Goal: Task Accomplishment & Management: Manage account settings

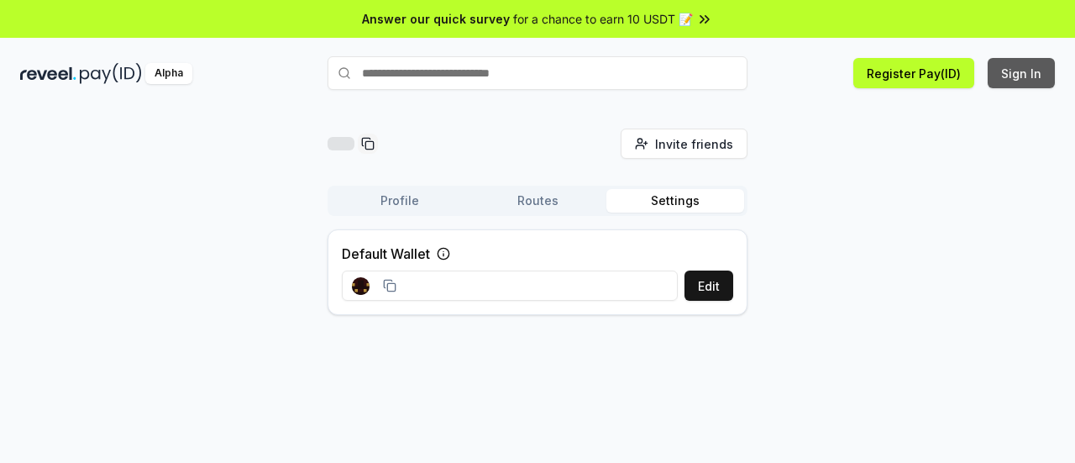
click at [1039, 78] on button "Sign In" at bounding box center [1020, 73] width 67 height 30
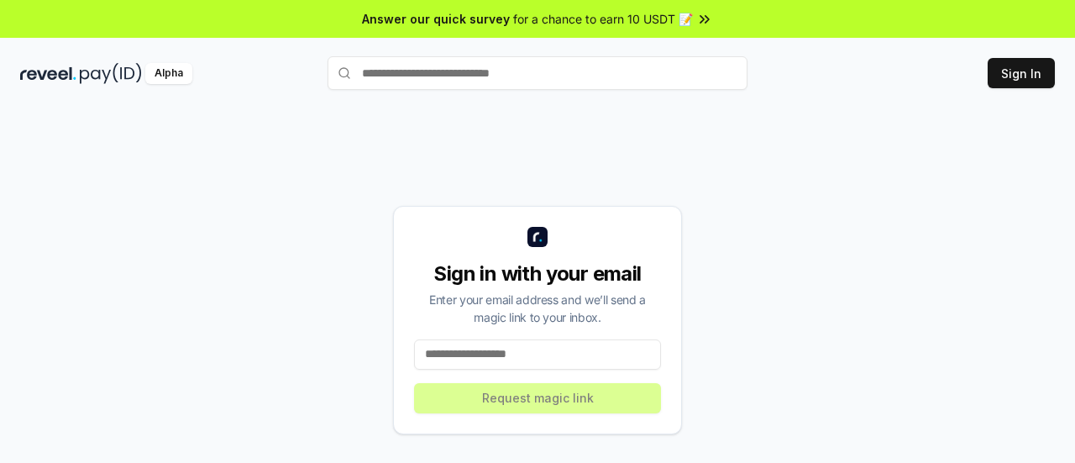
click at [506, 348] on input at bounding box center [537, 354] width 247 height 30
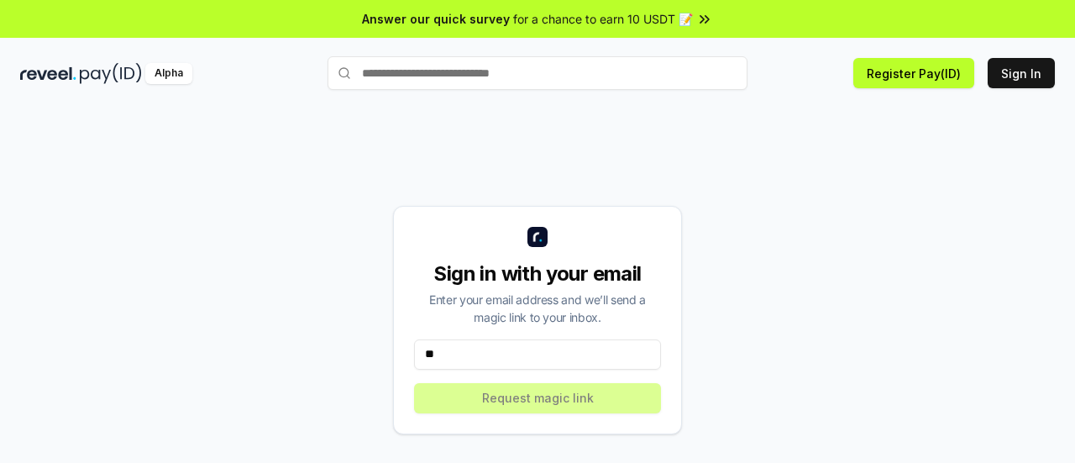
type input "*"
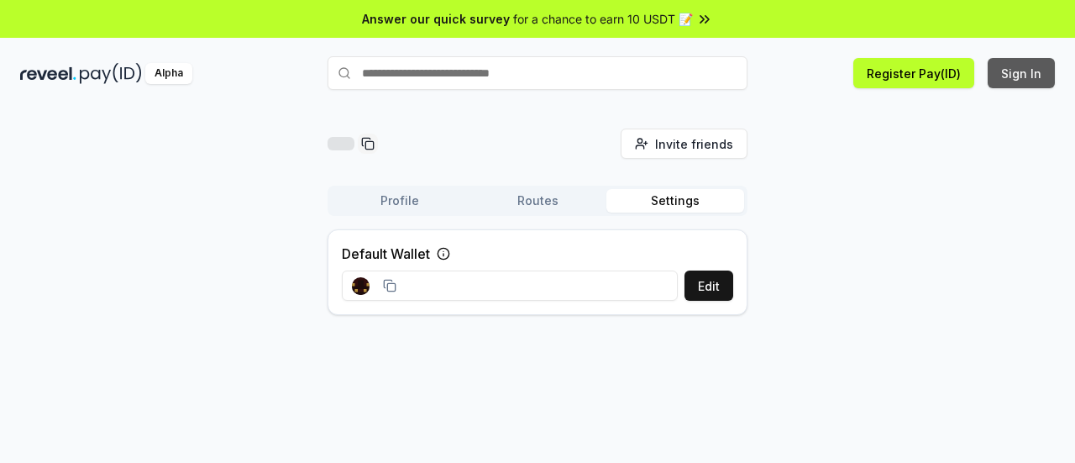
click at [1018, 81] on button "Sign In" at bounding box center [1020, 73] width 67 height 30
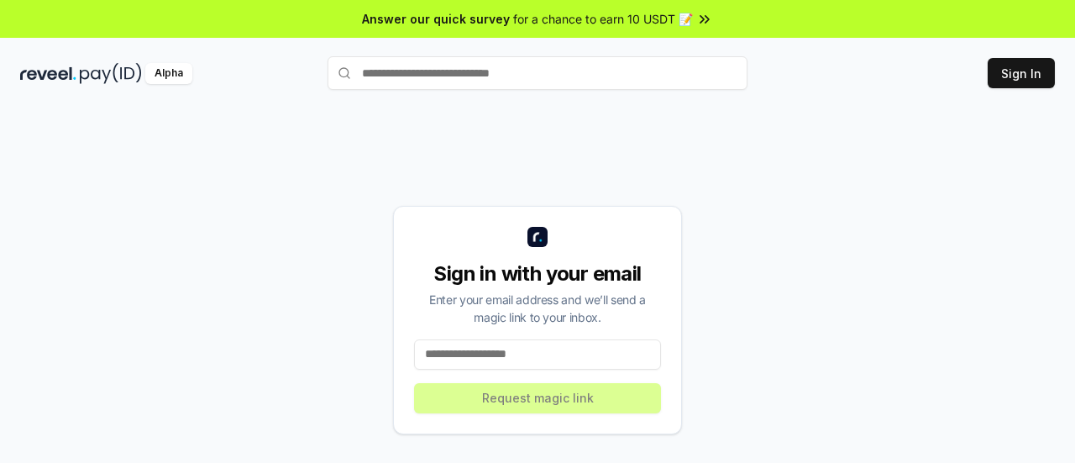
click at [489, 357] on input at bounding box center [537, 354] width 247 height 30
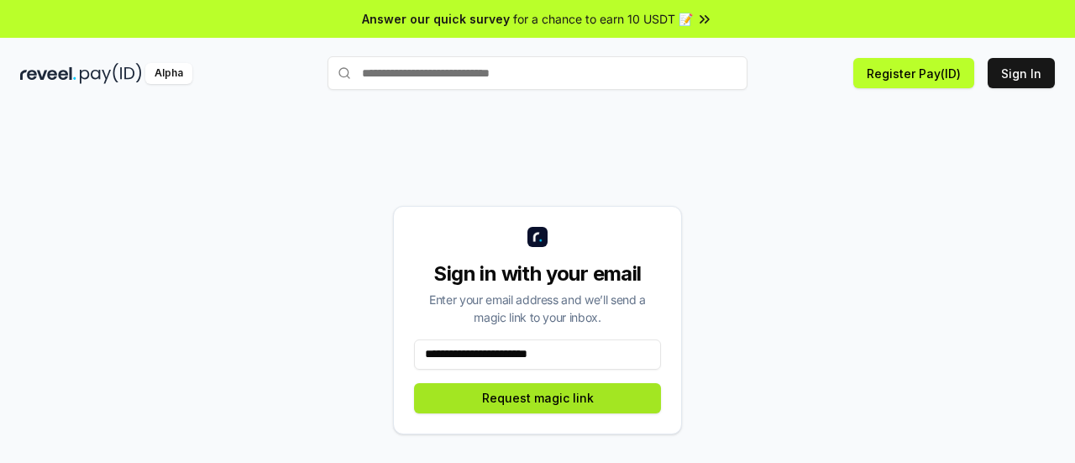
type input "**********"
click at [505, 397] on button "Request magic link" at bounding box center [537, 398] width 247 height 30
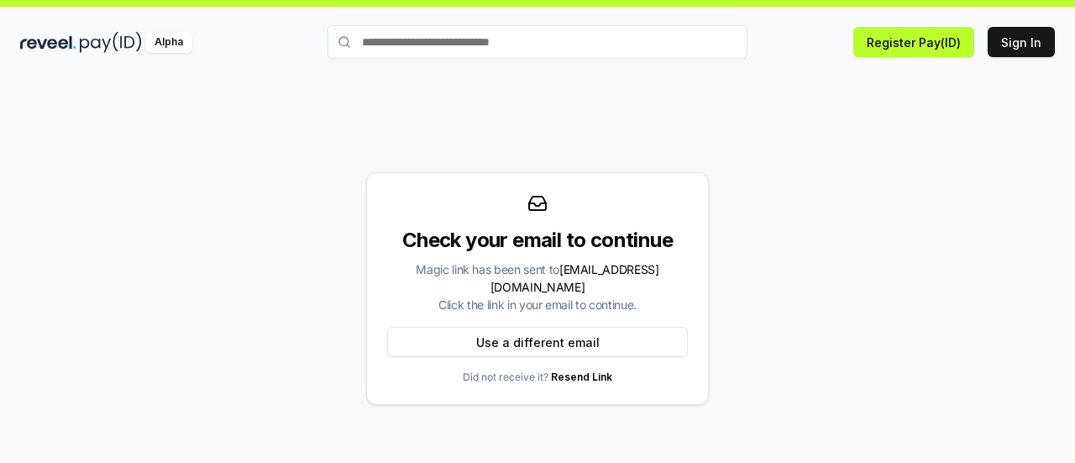
scroll to position [48, 0]
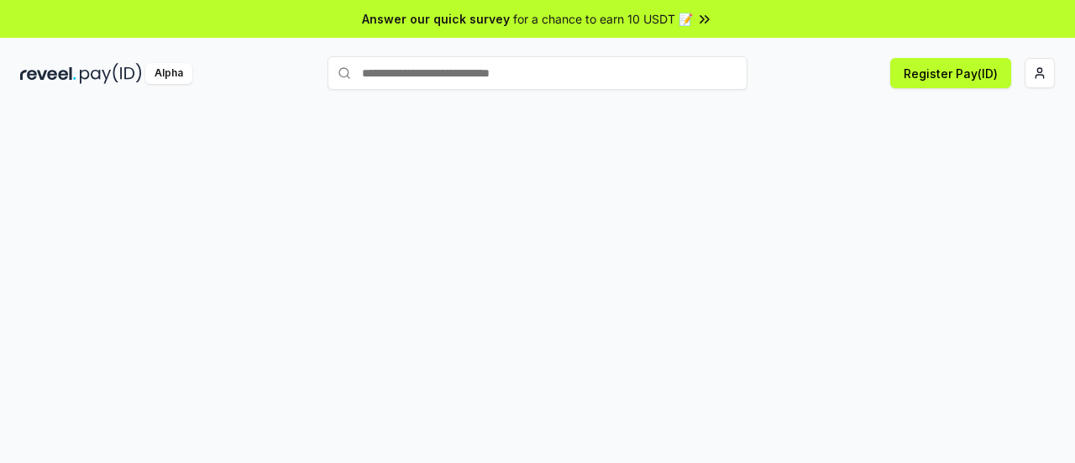
click at [1019, 76] on div "Register Pay(ID)" at bounding box center [900, 73] width 307 height 30
click at [1036, 71] on html "Answer our quick survey for a chance to earn 10 USDT 📝 Alpha Register Pay(ID)" at bounding box center [537, 231] width 1075 height 463
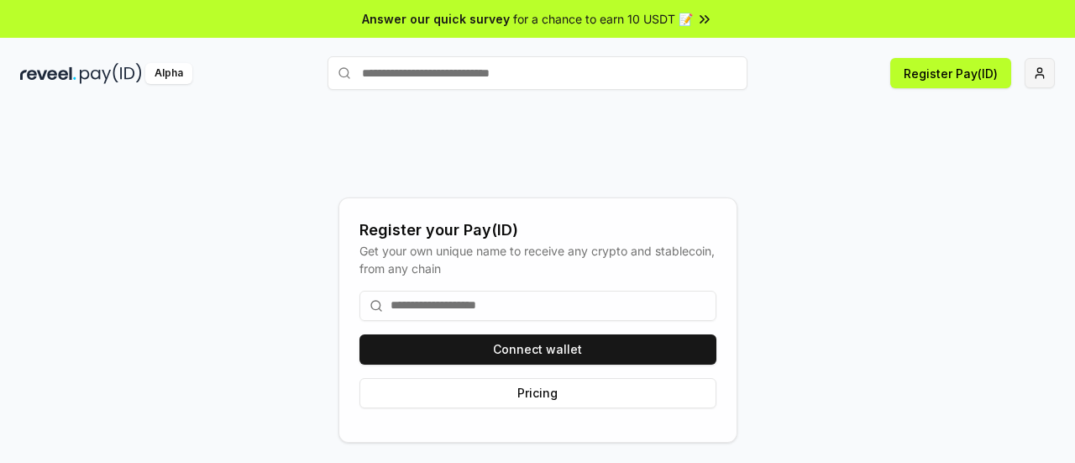
click at [1039, 63] on html "Answer our quick survey for a chance to earn 10 USDT 📝 Alpha Register Pay(ID) R…" at bounding box center [537, 231] width 1075 height 463
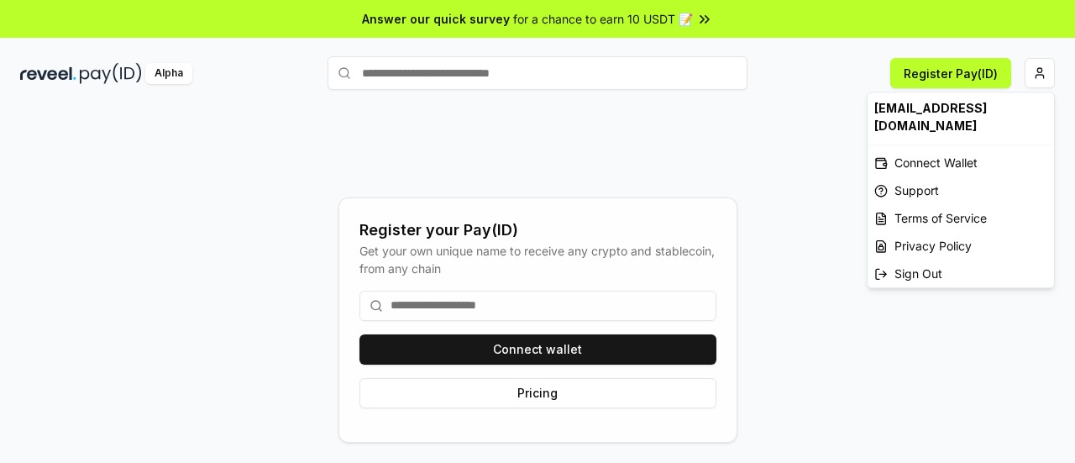
click at [543, 353] on html "Answer our quick survey for a chance to earn 10 USDT 📝 Alpha Register Pay(ID) R…" at bounding box center [537, 231] width 1075 height 463
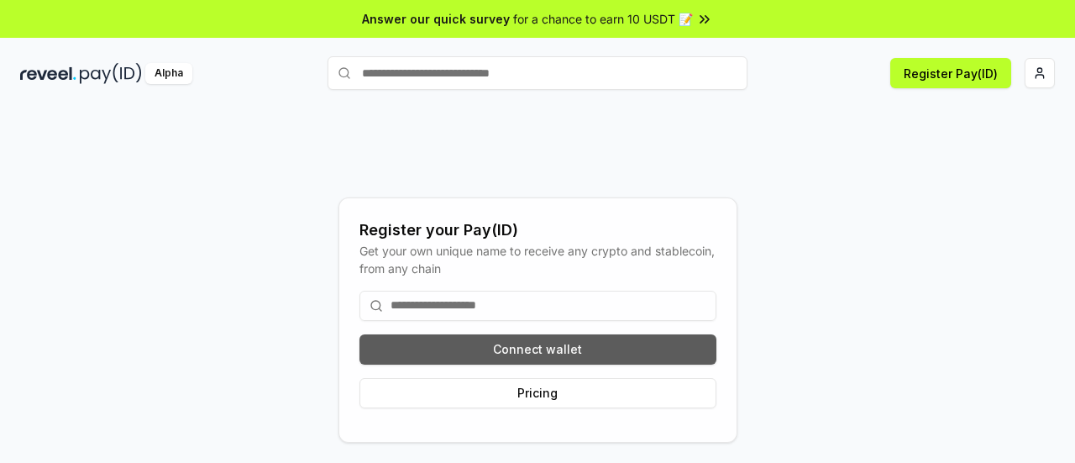
click at [568, 348] on button "Connect wallet" at bounding box center [537, 349] width 357 height 30
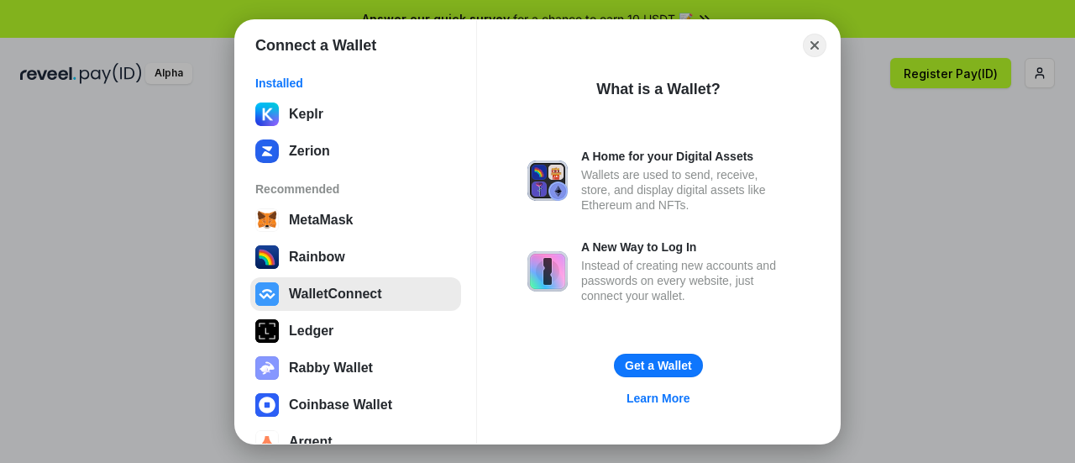
click at [357, 288] on button "WalletConnect" at bounding box center [355, 294] width 211 height 34
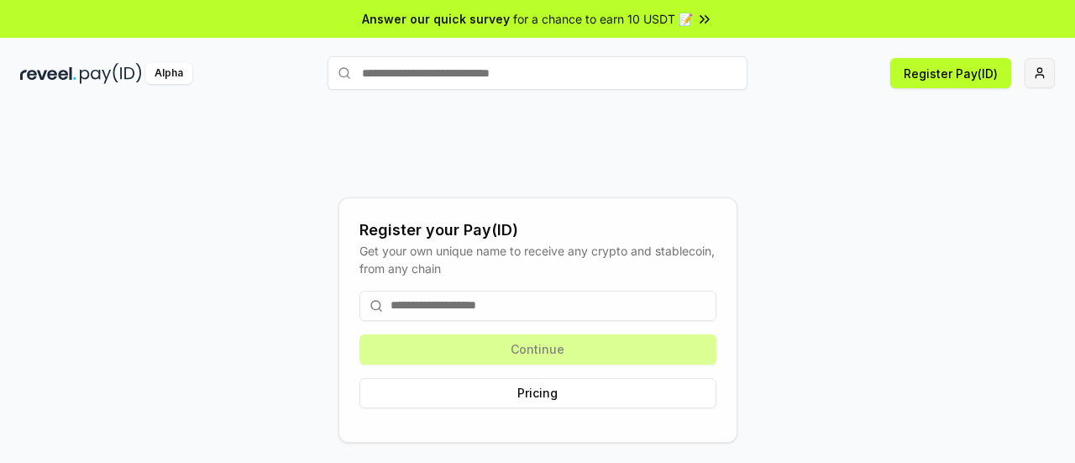
click at [1044, 83] on html "Answer our quick survey for a chance to earn 10 USDT 📝 Alpha Register Pay(ID) R…" at bounding box center [537, 231] width 1075 height 463
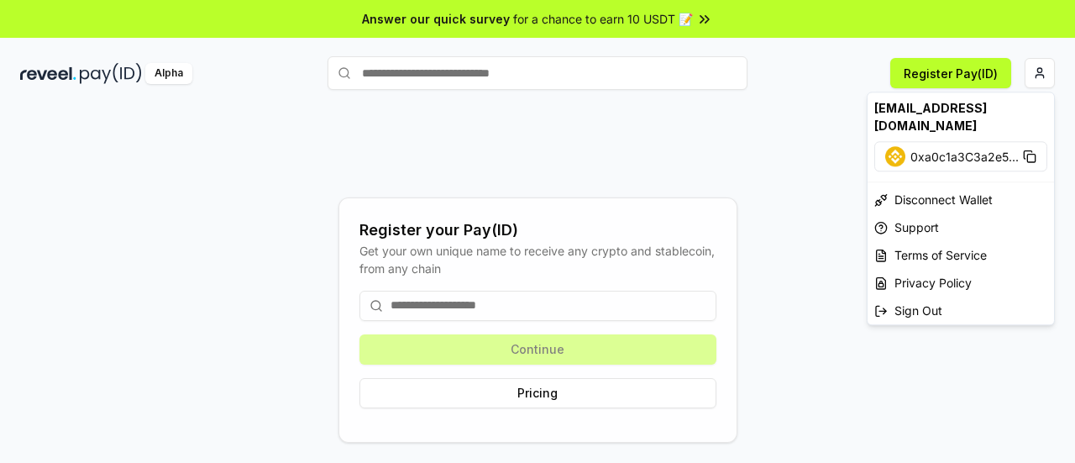
click at [444, 308] on html "Answer our quick survey for a chance to earn 10 USDT 📝 Alpha Register Pay(ID) R…" at bounding box center [537, 231] width 1075 height 463
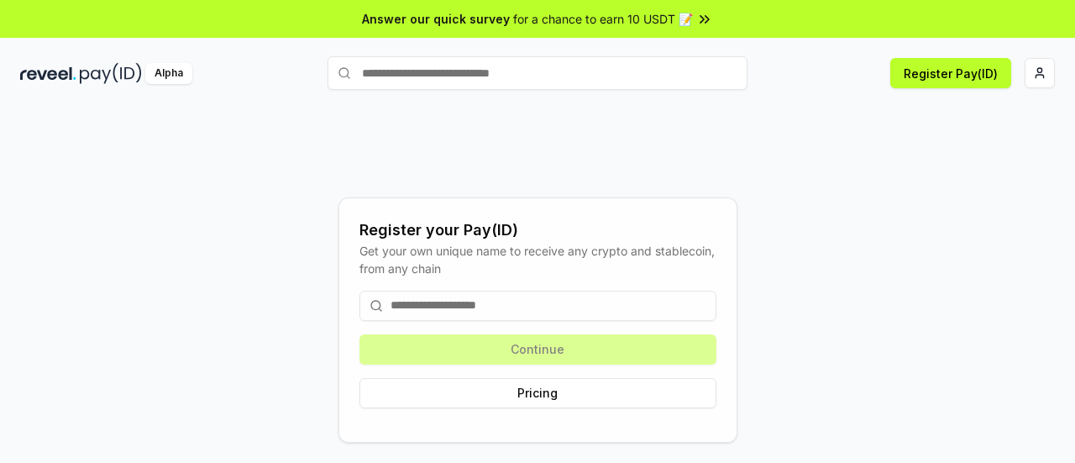
click at [444, 308] on input at bounding box center [537, 305] width 357 height 30
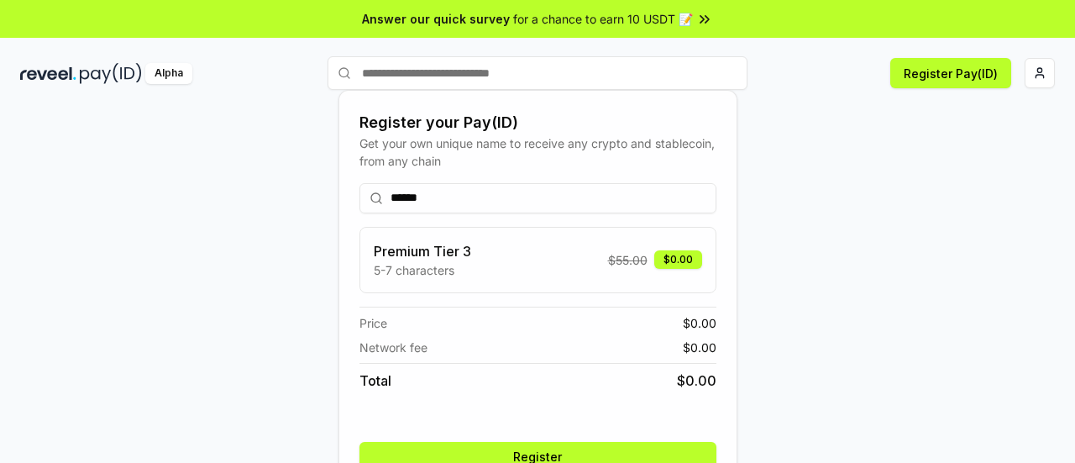
scroll to position [84, 0]
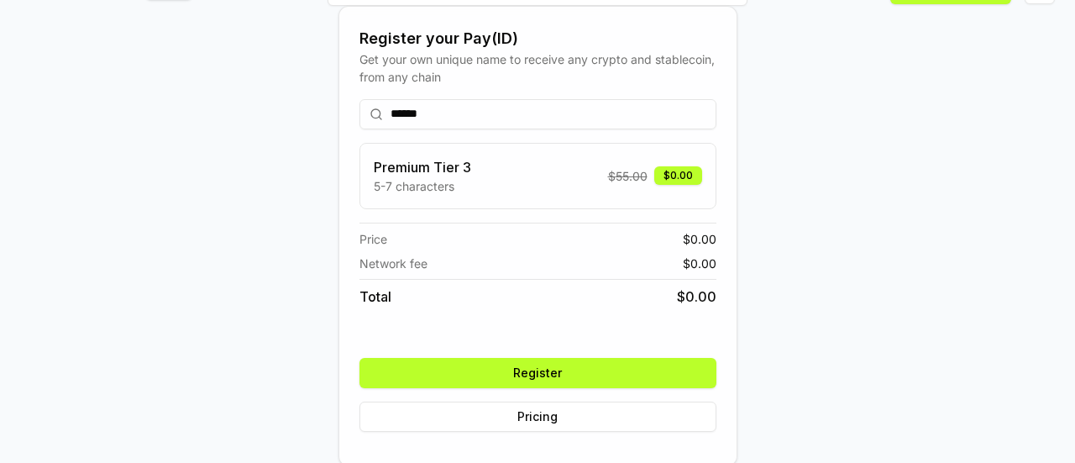
type input "******"
click at [564, 377] on button "Register" at bounding box center [537, 373] width 357 height 30
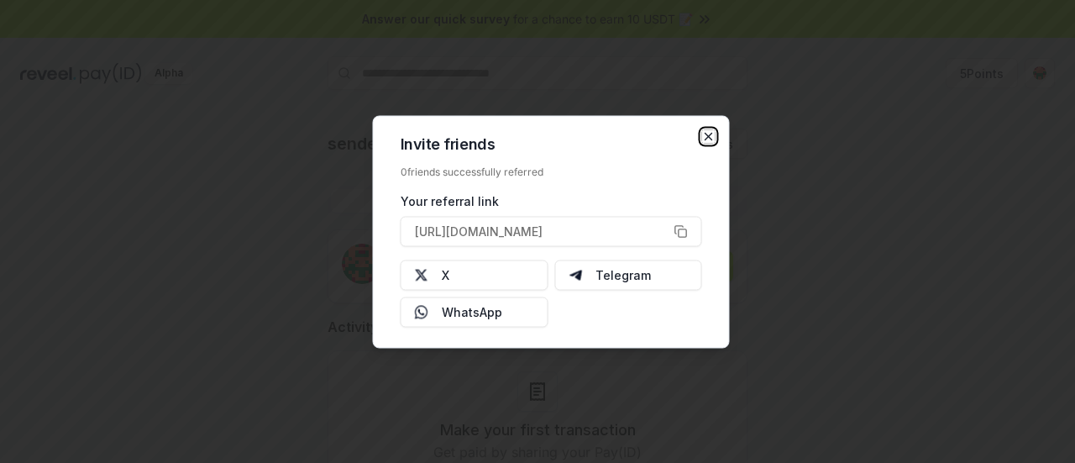
click at [704, 132] on icon "button" at bounding box center [708, 135] width 13 height 13
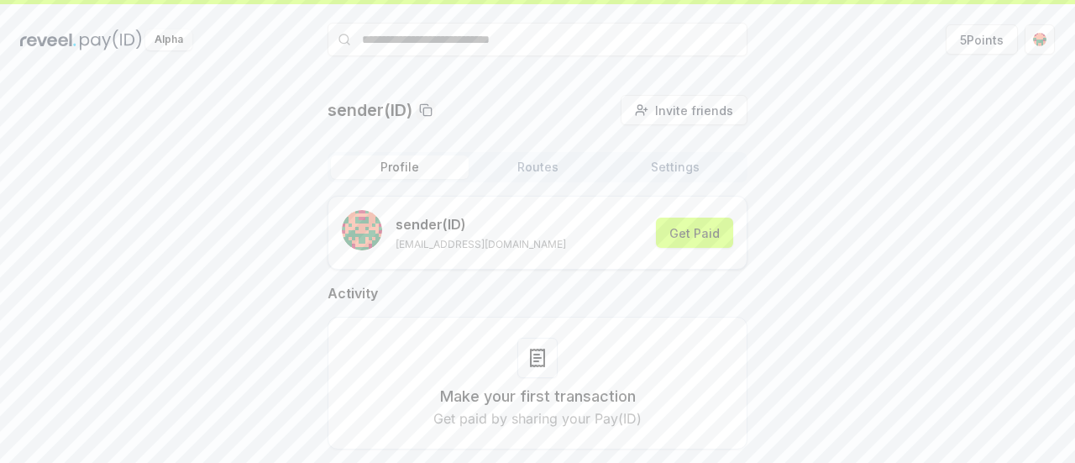
scroll to position [48, 0]
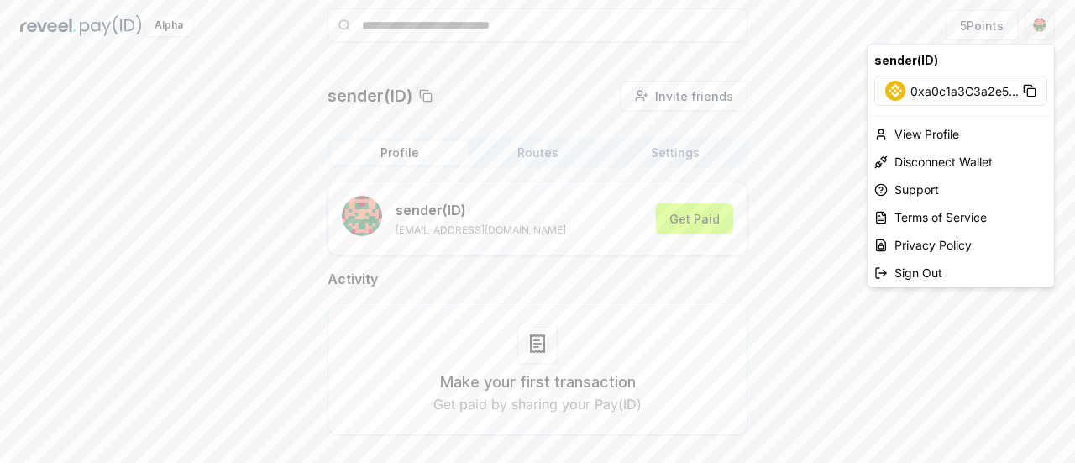
click at [1041, 33] on html "Answer our quick survey for a chance to earn 10 USDT 📝 Alpha 5 Points sender(ID…" at bounding box center [537, 231] width 1075 height 463
click at [934, 162] on div "Disconnect Wallet" at bounding box center [960, 162] width 186 height 28
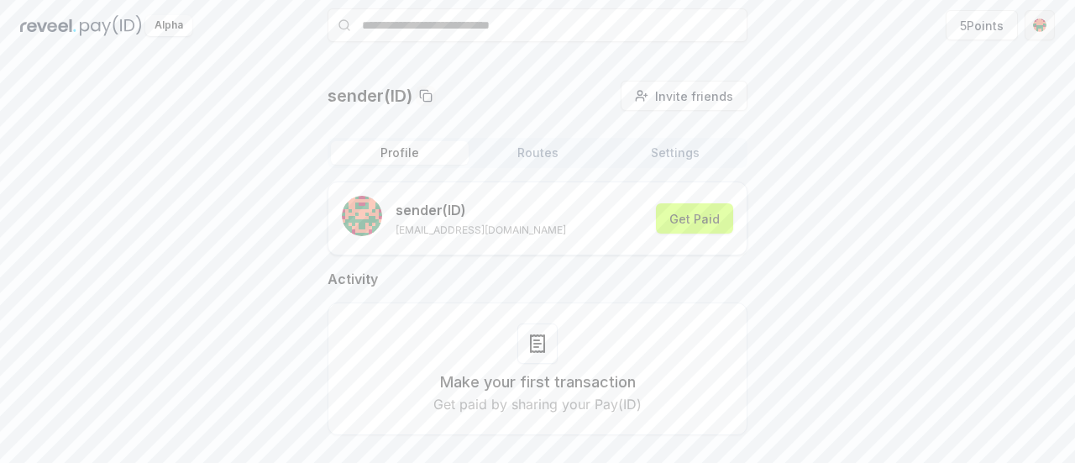
click at [1033, 23] on html "Answer our quick survey for a chance to earn 10 USDT 📝 Alpha 5 Points sender(ID…" at bounding box center [537, 231] width 1075 height 463
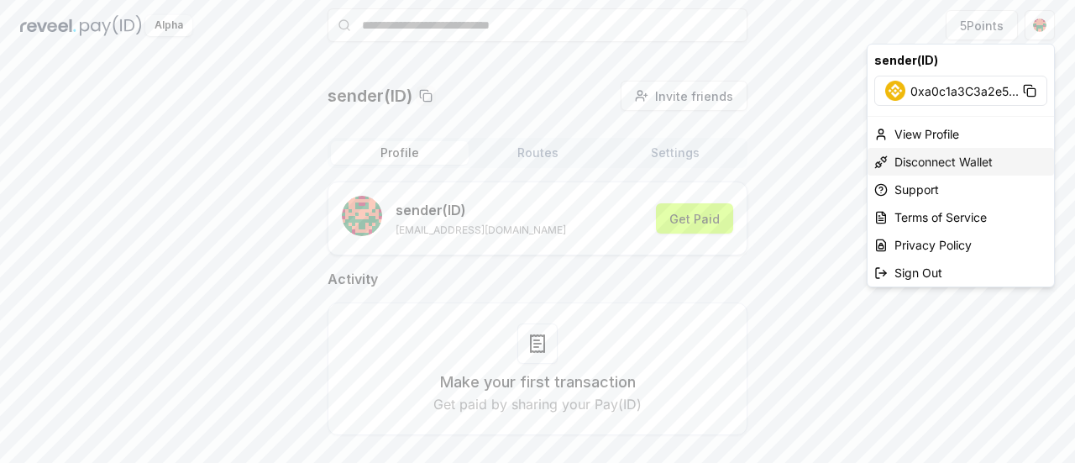
click at [934, 166] on div "Disconnect Wallet" at bounding box center [960, 162] width 186 height 28
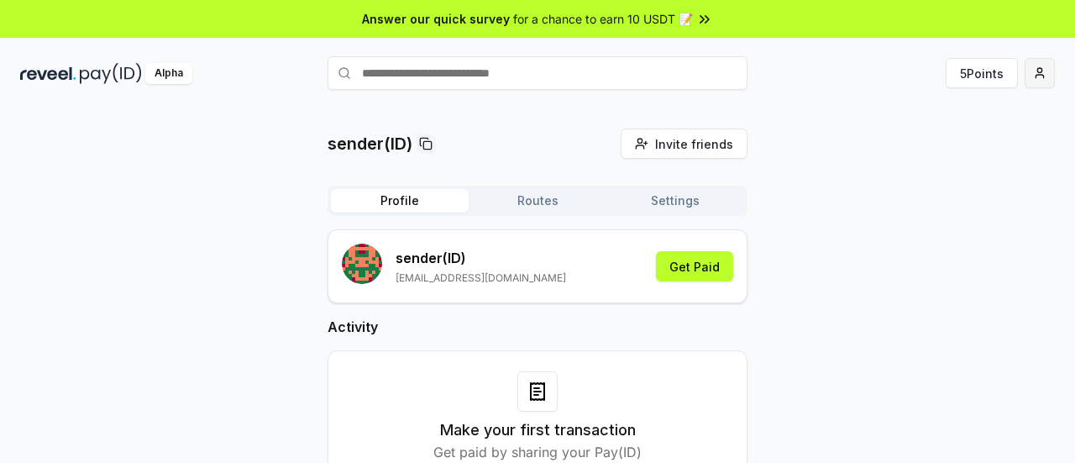
click at [1042, 76] on html "Answer our quick survey for a chance to earn 10 USDT 📝 Alpha 5 Points sender(ID…" at bounding box center [537, 231] width 1075 height 463
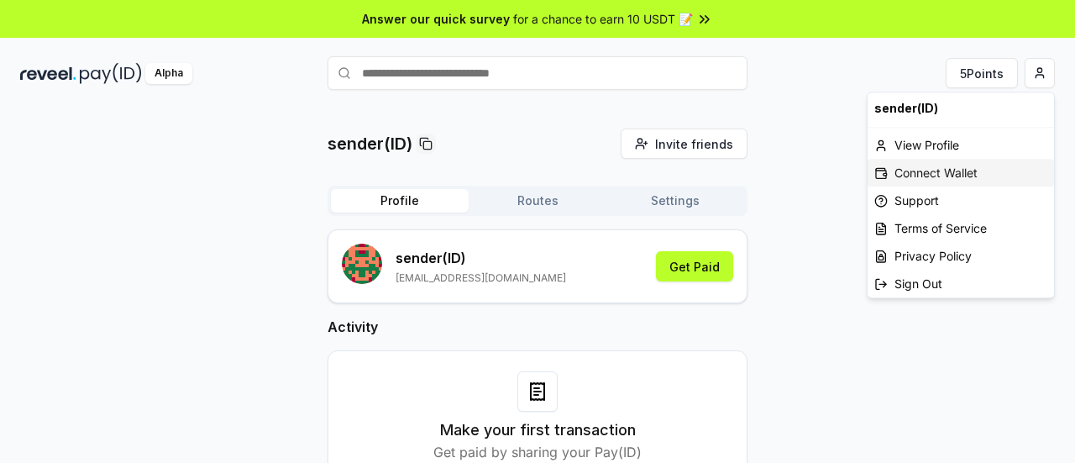
click at [923, 169] on div "Connect Wallet" at bounding box center [960, 173] width 186 height 28
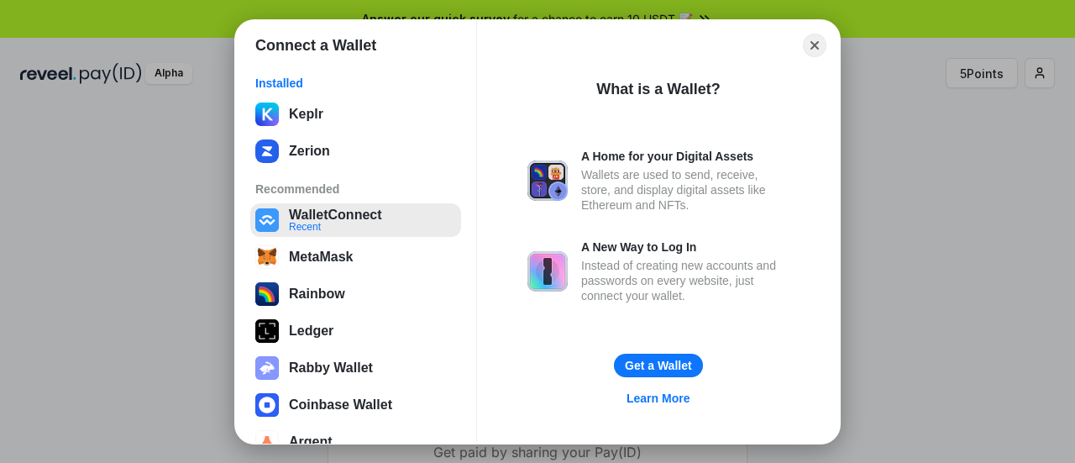
click at [332, 222] on button "WalletConnect Recent" at bounding box center [355, 220] width 211 height 34
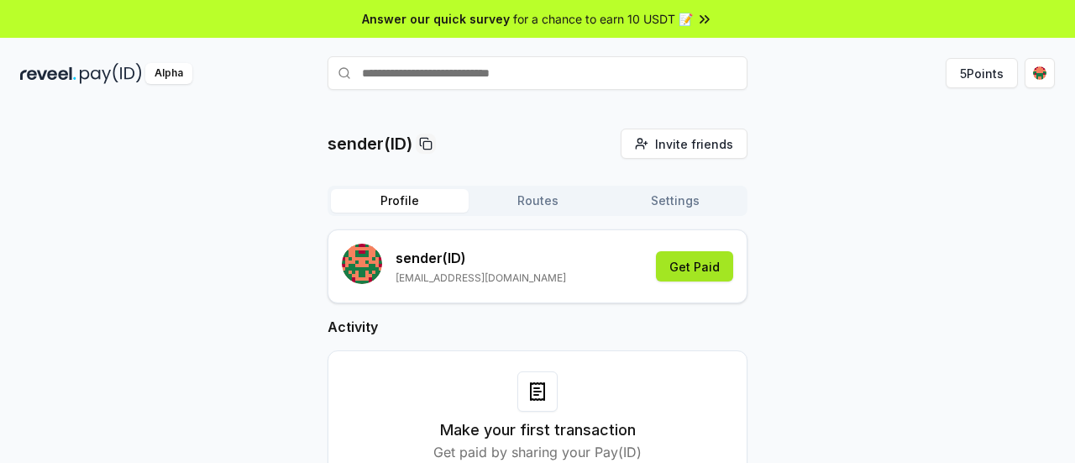
click at [697, 264] on button "Get Paid" at bounding box center [694, 266] width 77 height 30
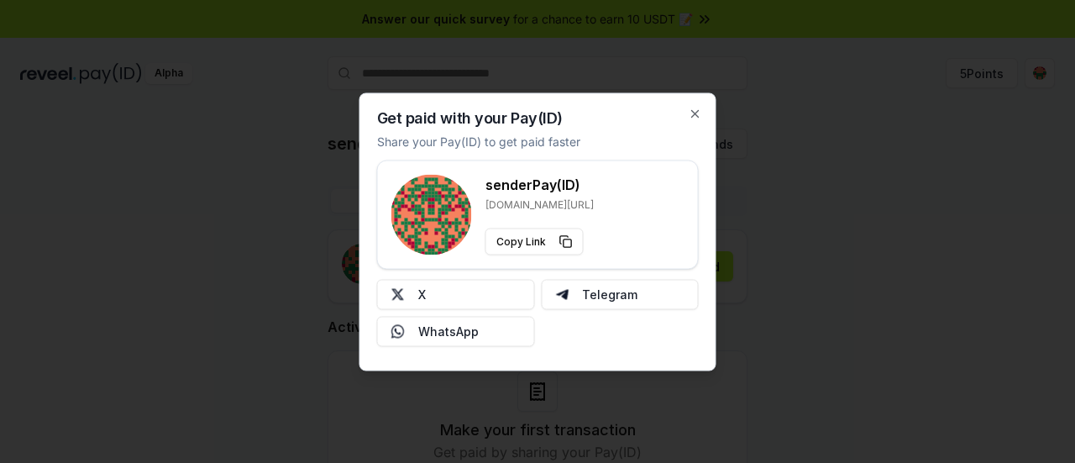
click at [836, 201] on div at bounding box center [537, 231] width 1075 height 463
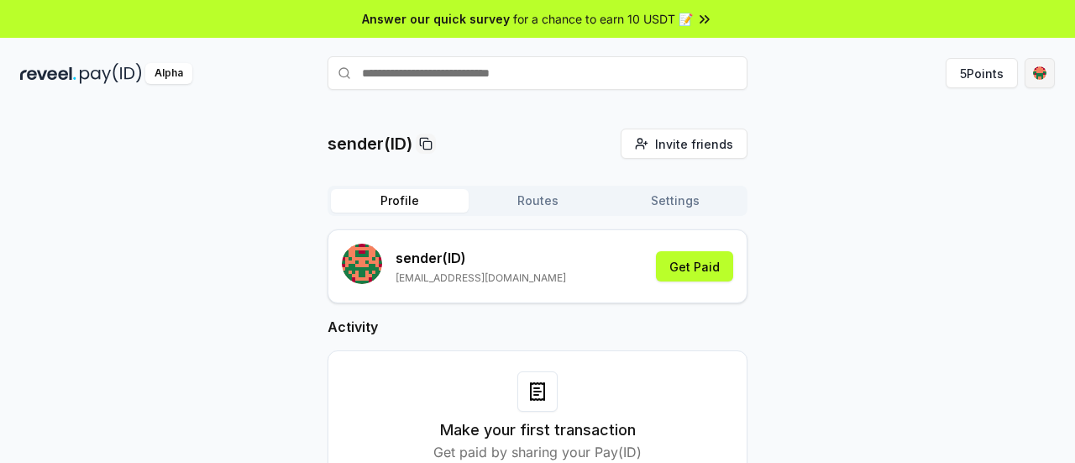
click at [1038, 77] on html "Answer our quick survey for a chance to earn 10 USDT 📝 Alpha 5 Points sender(ID…" at bounding box center [537, 231] width 1075 height 463
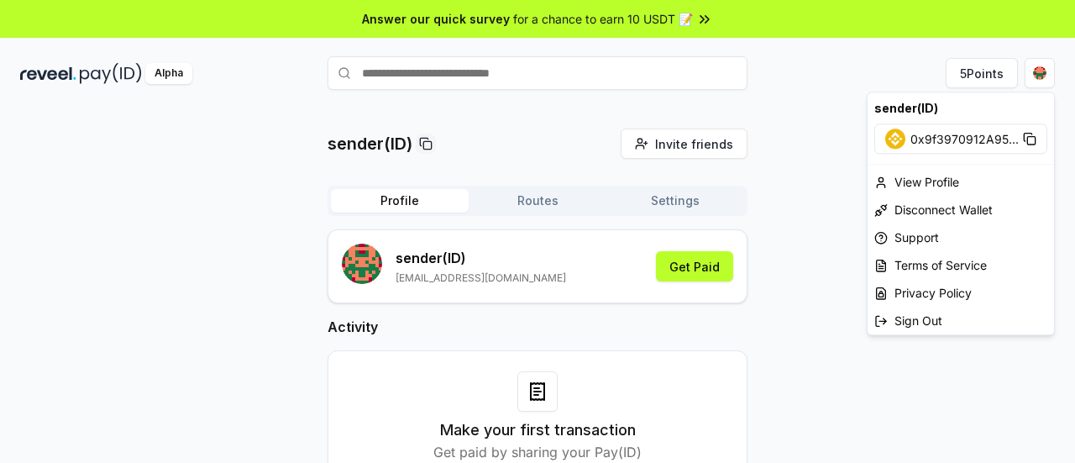
click at [921, 133] on span "0x9f3970912A95 ..." at bounding box center [964, 139] width 108 height 18
click at [776, 378] on html "Answer our quick survey for a chance to earn 10 USDT 📝 Alpha 5 Points sender(ID…" at bounding box center [537, 231] width 1075 height 463
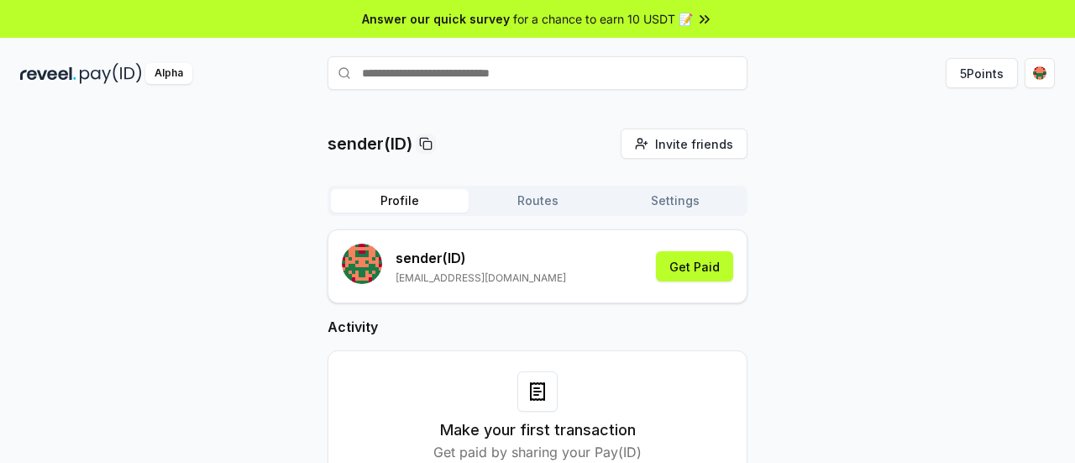
click at [537, 207] on button "Routes" at bounding box center [537, 201] width 138 height 24
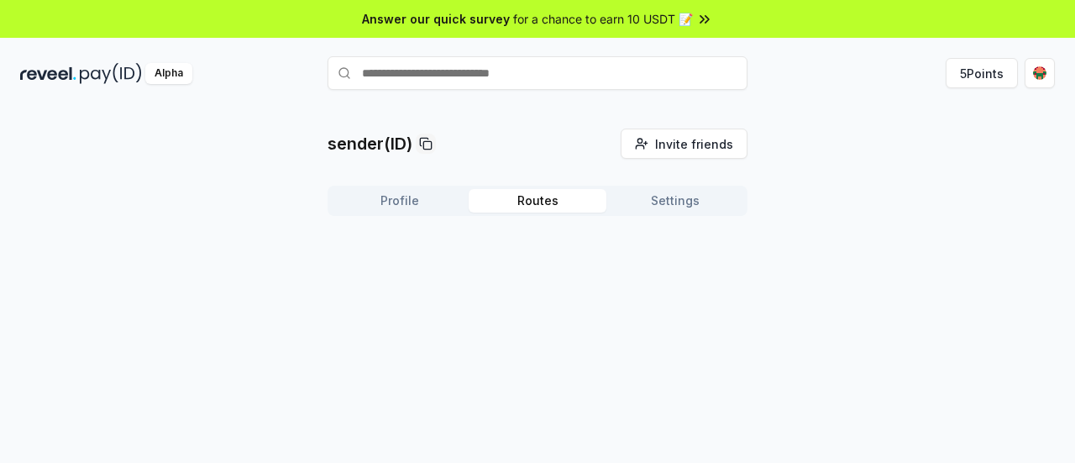
click at [660, 209] on button "Settings" at bounding box center [675, 201] width 138 height 24
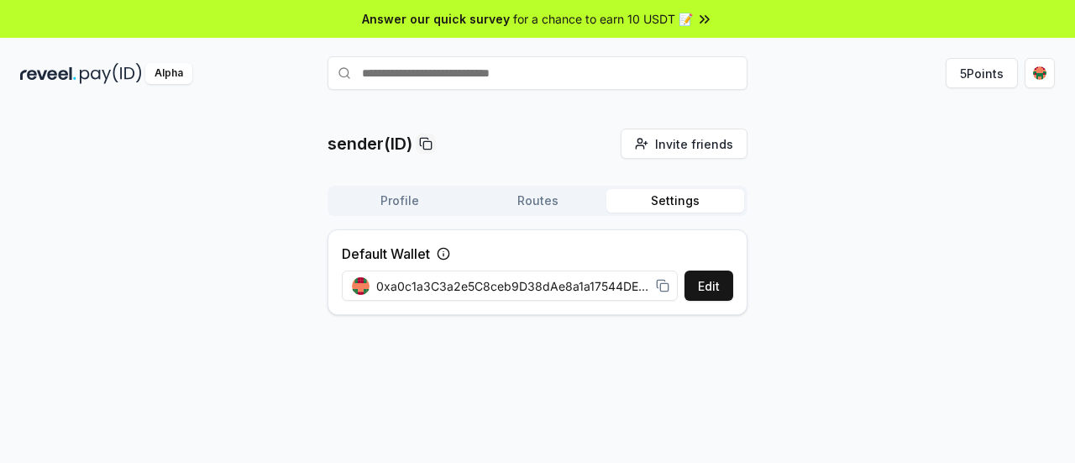
click at [507, 291] on span "0xa0c1a3C3a2e5C8ceb9D38dAe8a1a17544DEDCc3b" at bounding box center [512, 286] width 273 height 18
click at [657, 285] on icon at bounding box center [662, 285] width 13 height 13
click at [704, 288] on button "Edit" at bounding box center [708, 285] width 49 height 30
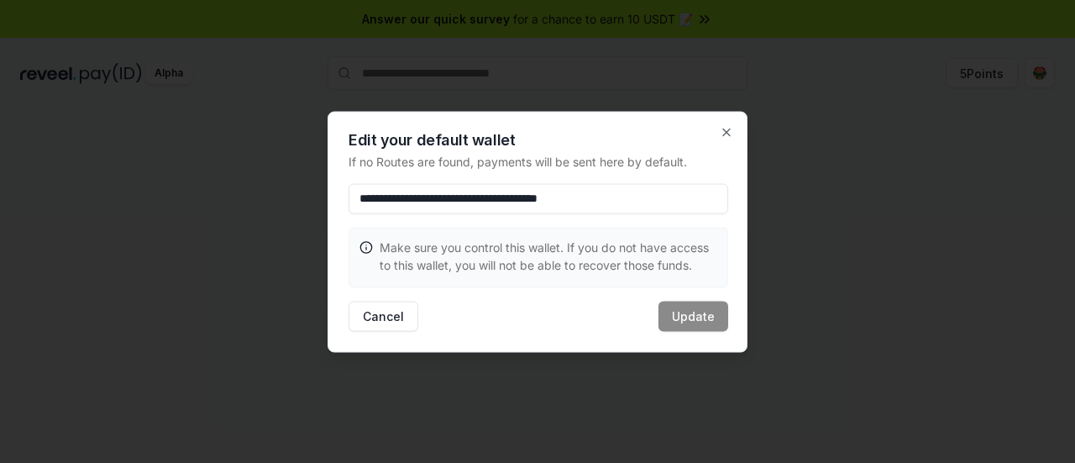
click at [515, 248] on p "Make sure you control this wallet. If you do not have access to this wallet, yo…" at bounding box center [547, 255] width 337 height 35
click at [677, 204] on input "**********" at bounding box center [537, 198] width 379 height 30
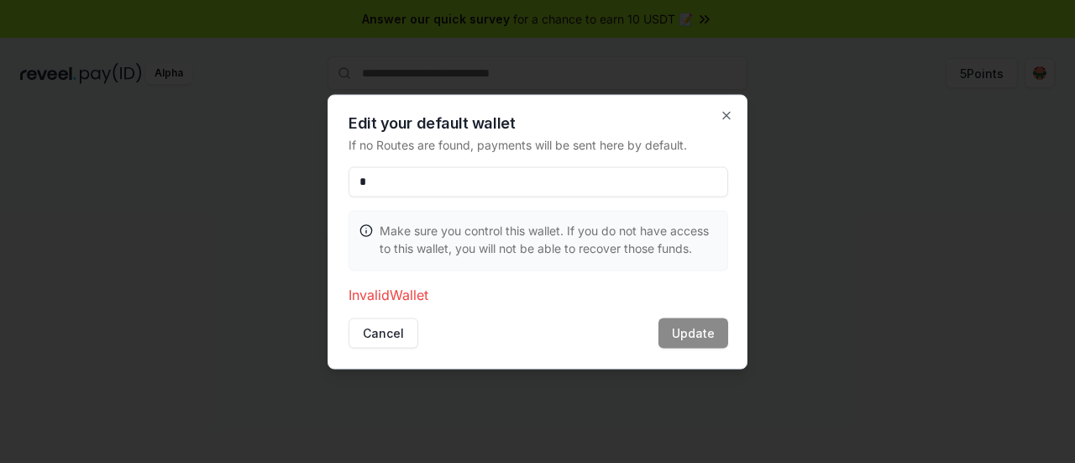
type input "**********"
click at [685, 332] on div "Cancel Update" at bounding box center [537, 332] width 379 height 30
click at [934, 206] on div at bounding box center [537, 231] width 1075 height 463
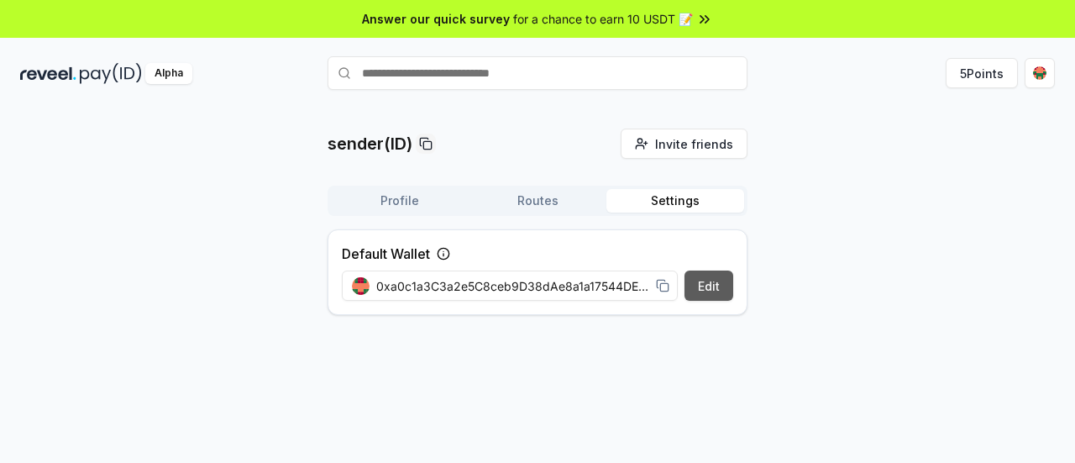
click at [720, 290] on button "Edit" at bounding box center [708, 285] width 49 height 30
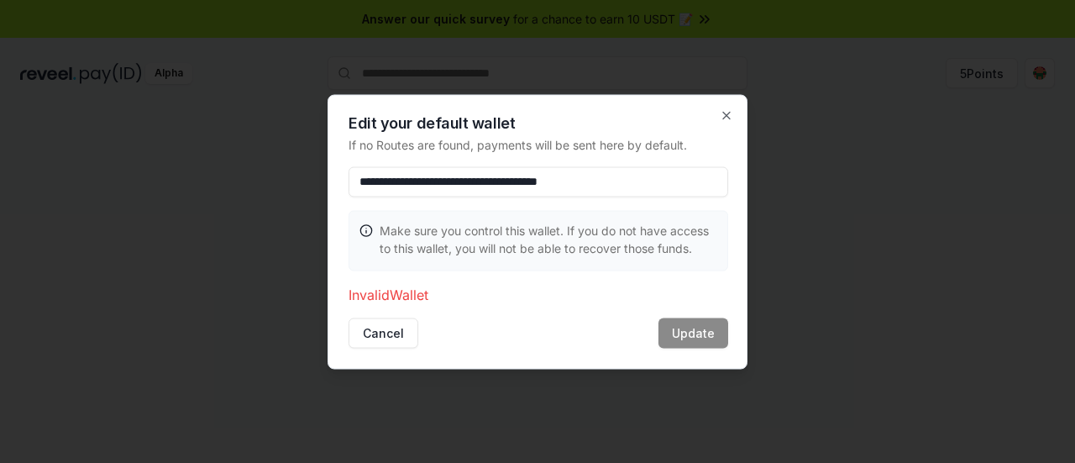
paste input
type input "**********"
click at [684, 330] on button "Update" at bounding box center [693, 332] width 70 height 30
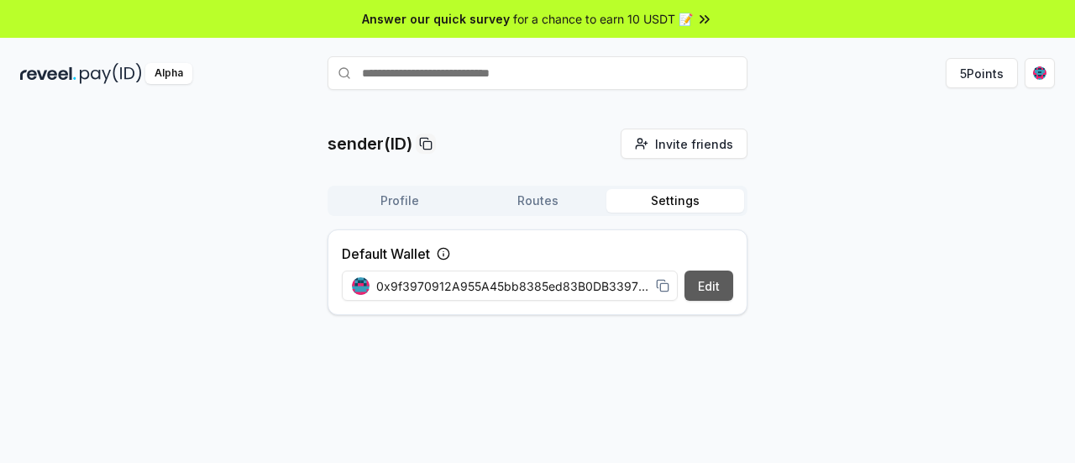
click at [695, 287] on button "Edit" at bounding box center [708, 285] width 49 height 30
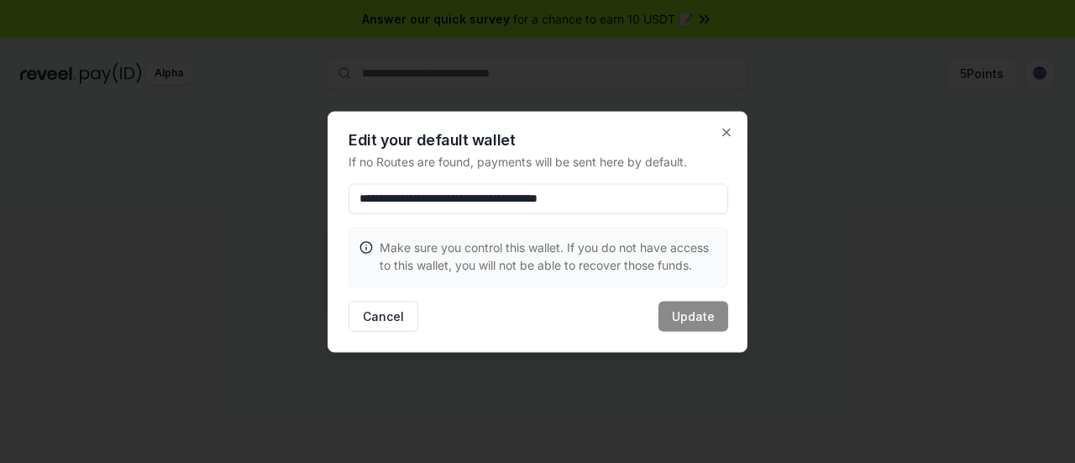
click at [933, 214] on div at bounding box center [537, 231] width 1075 height 463
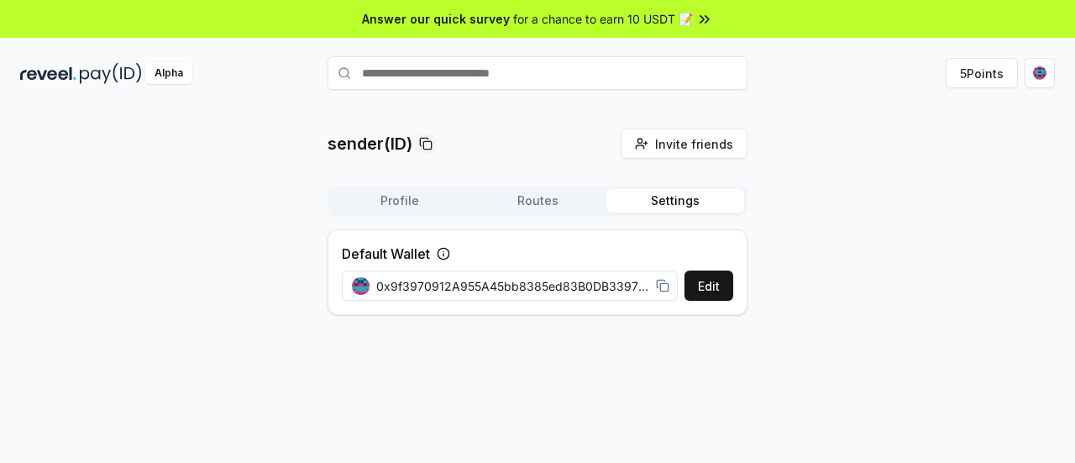
click at [537, 199] on button "Routes" at bounding box center [537, 201] width 138 height 24
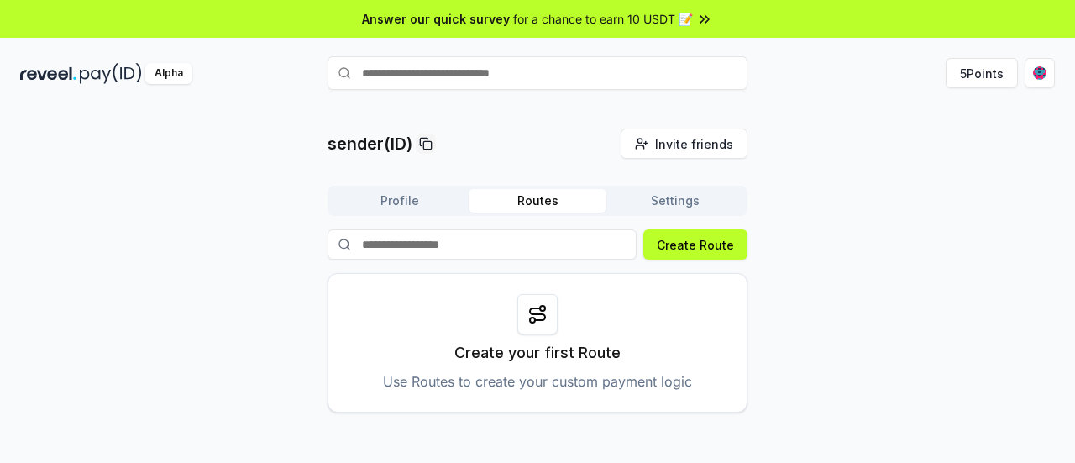
click at [411, 201] on button "Profile" at bounding box center [400, 201] width 138 height 24
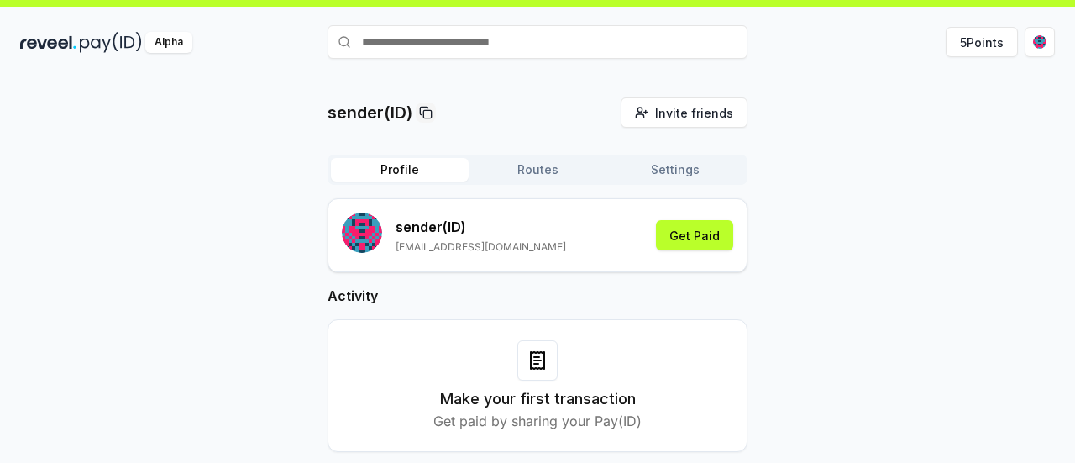
scroll to position [48, 0]
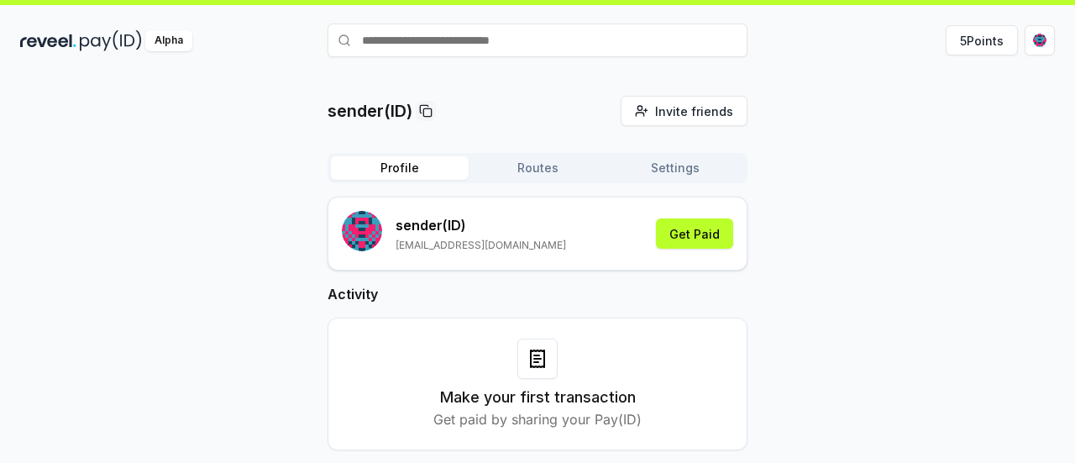
scroll to position [48, 0]
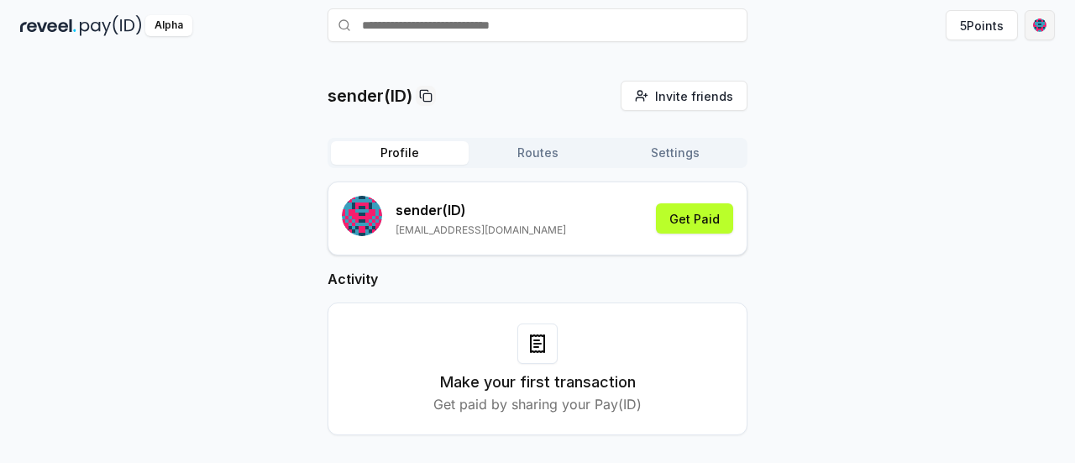
click at [1040, 26] on html "Answer our quick survey for a chance to earn 10 USDT 📝 Alpha 5 Points sender(ID…" at bounding box center [537, 231] width 1075 height 463
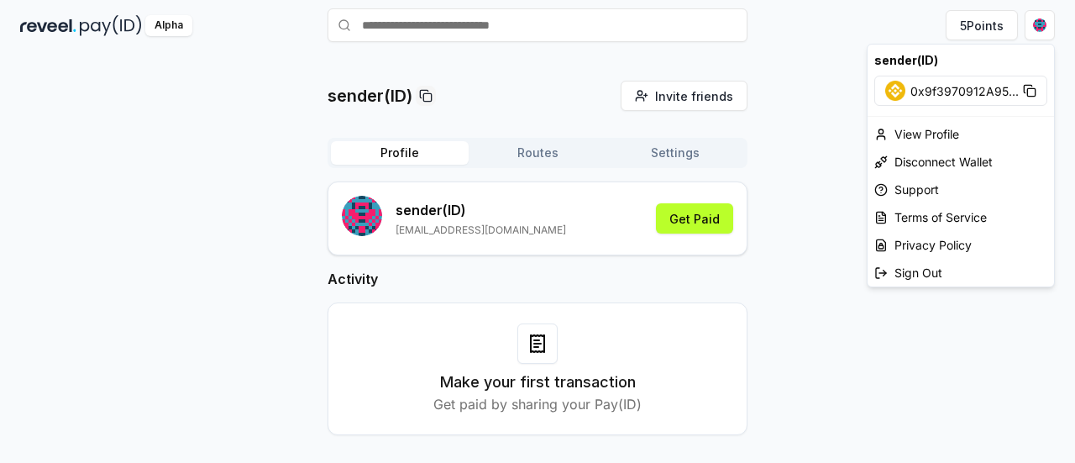
click at [761, 328] on html "Answer our quick survey for a chance to earn 10 USDT 📝 Alpha 5 Points sender(ID…" at bounding box center [537, 231] width 1075 height 463
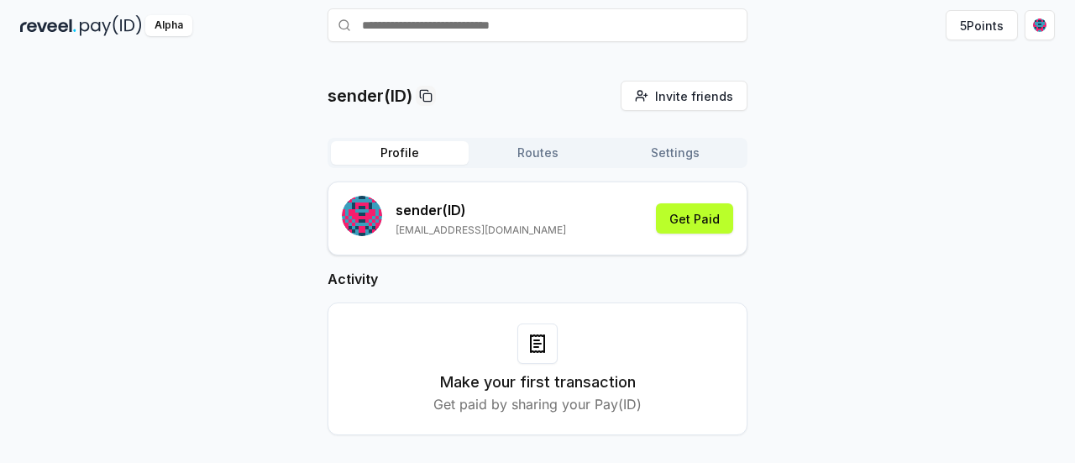
click at [541, 146] on button "Routes" at bounding box center [537, 153] width 138 height 24
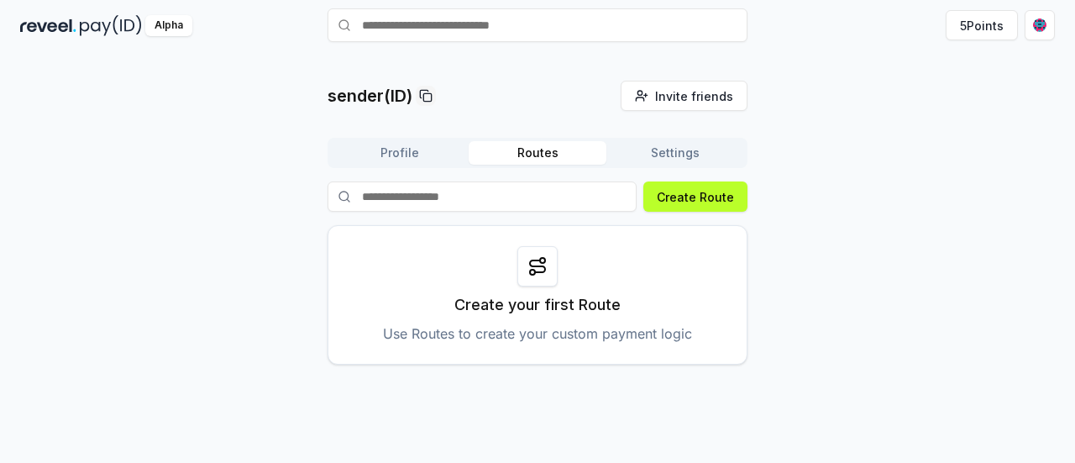
click at [688, 163] on button "Settings" at bounding box center [675, 153] width 138 height 24
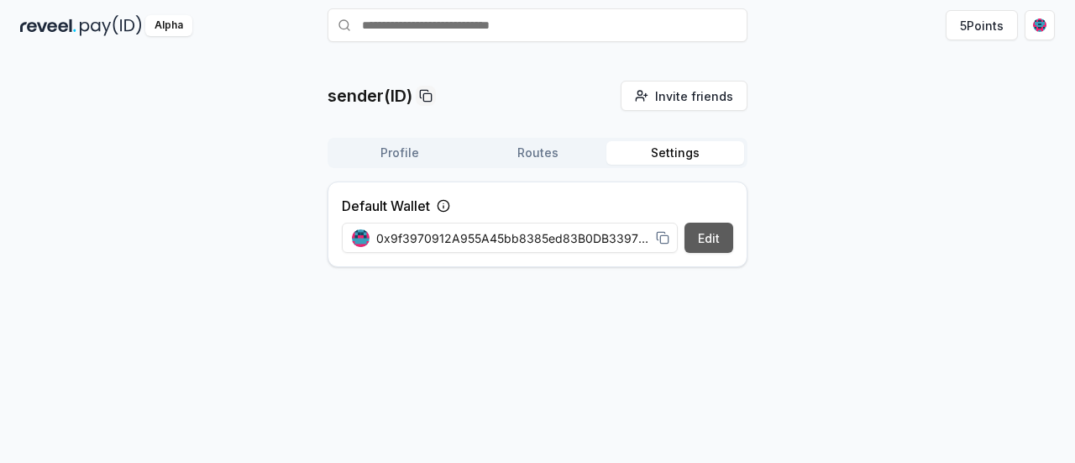
click at [717, 225] on button "Edit" at bounding box center [708, 237] width 49 height 30
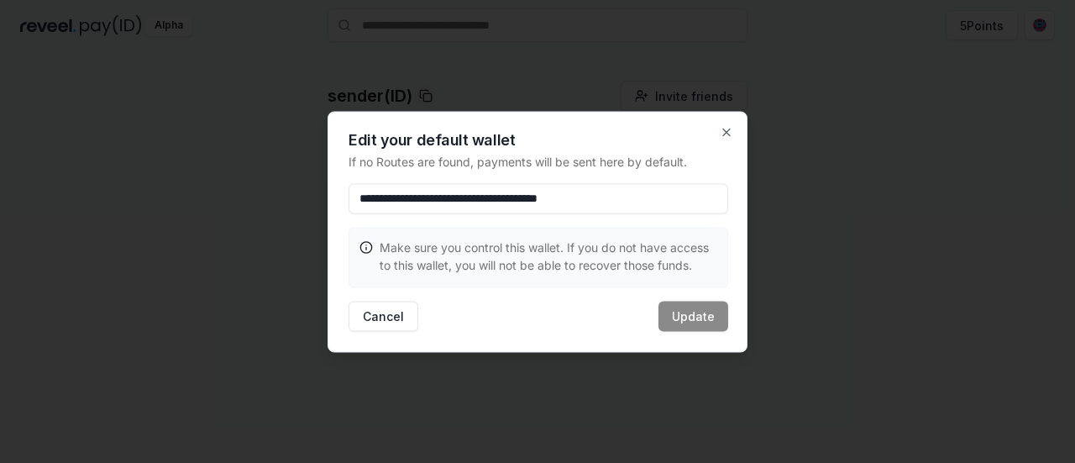
click at [527, 251] on p "Make sure you control this wallet. If you do not have access to this wallet, yo…" at bounding box center [547, 255] width 337 height 35
click at [385, 321] on button "Cancel" at bounding box center [383, 316] width 70 height 30
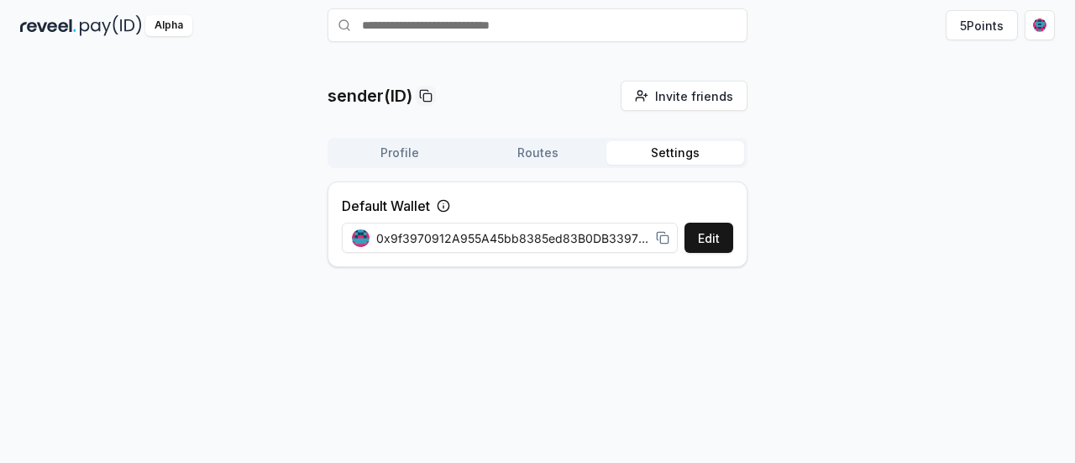
click at [414, 154] on button "Profile" at bounding box center [400, 153] width 138 height 24
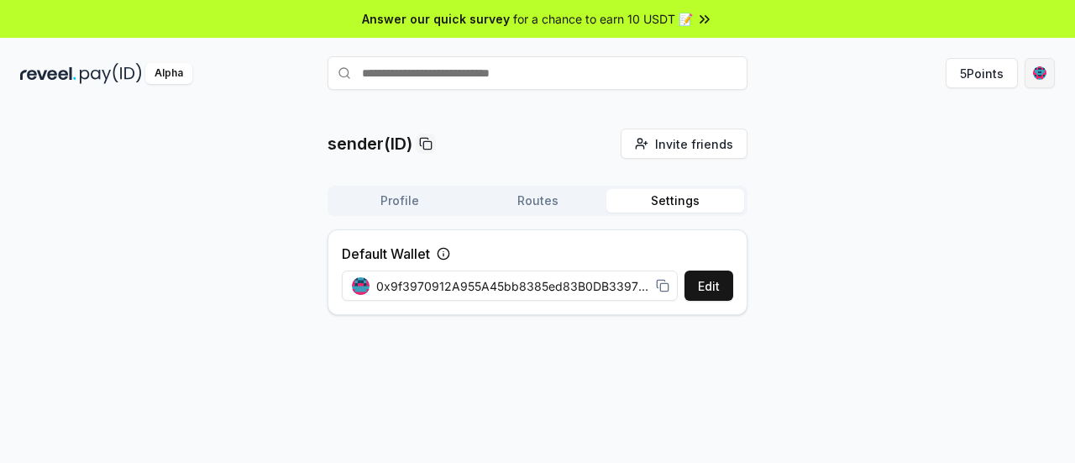
click at [1042, 79] on html "Answer our quick survey for a chance to earn 10 USDT 📝 Alpha 5 Points sender(ID…" at bounding box center [537, 231] width 1075 height 463
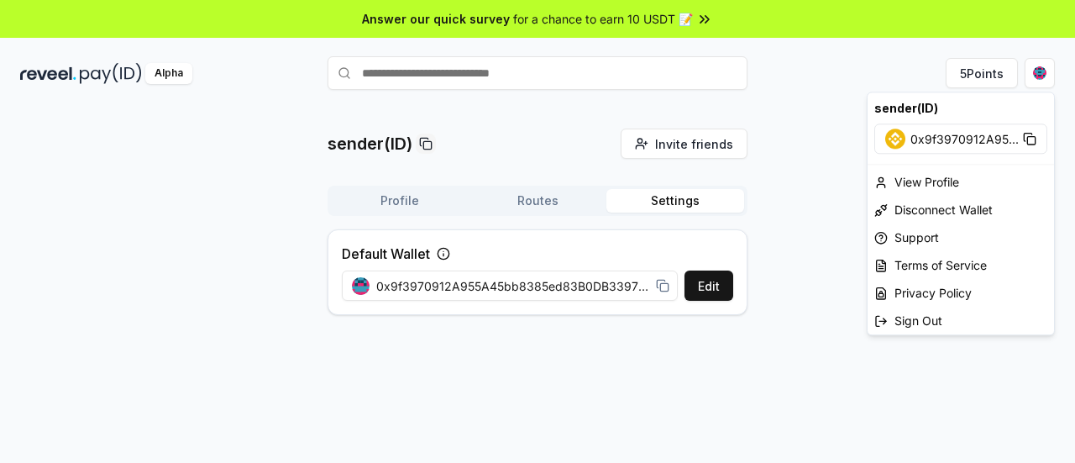
click at [485, 290] on html "Answer our quick survey for a chance to earn 10 USDT 📝 Alpha 5 Points sender(ID…" at bounding box center [537, 231] width 1075 height 463
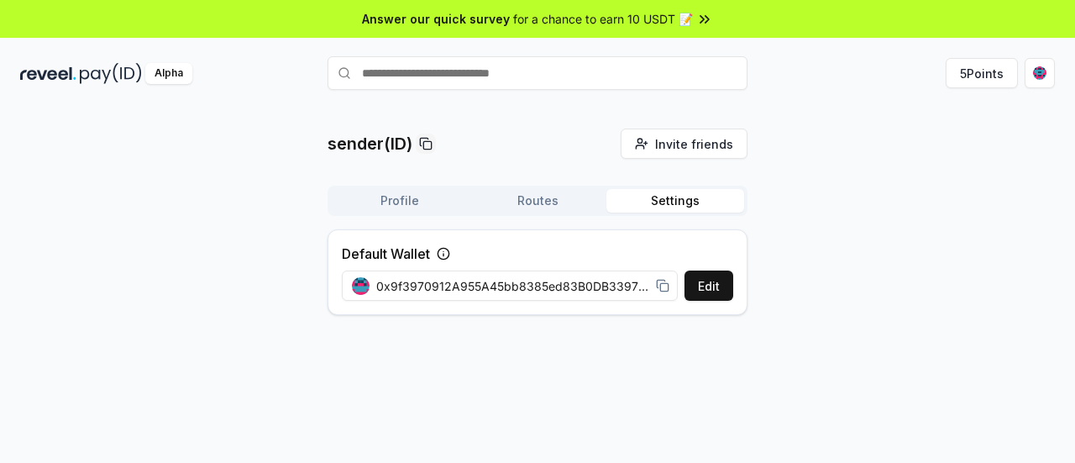
click at [408, 204] on button "Profile" at bounding box center [400, 201] width 138 height 24
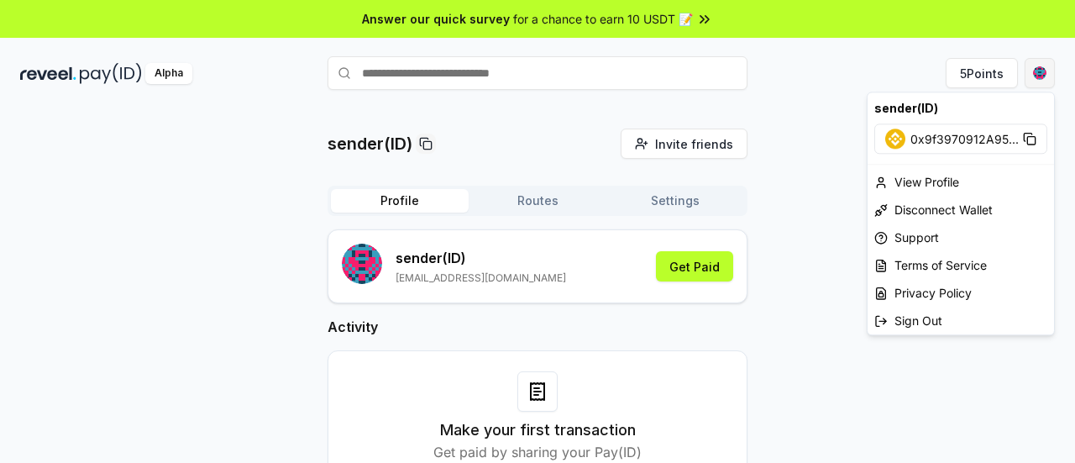
click at [1046, 76] on html "Answer our quick survey for a chance to earn 10 USDT 📝 Alpha 5 Points sender(ID…" at bounding box center [537, 231] width 1075 height 463
click at [923, 327] on div "Sign Out" at bounding box center [960, 320] width 186 height 28
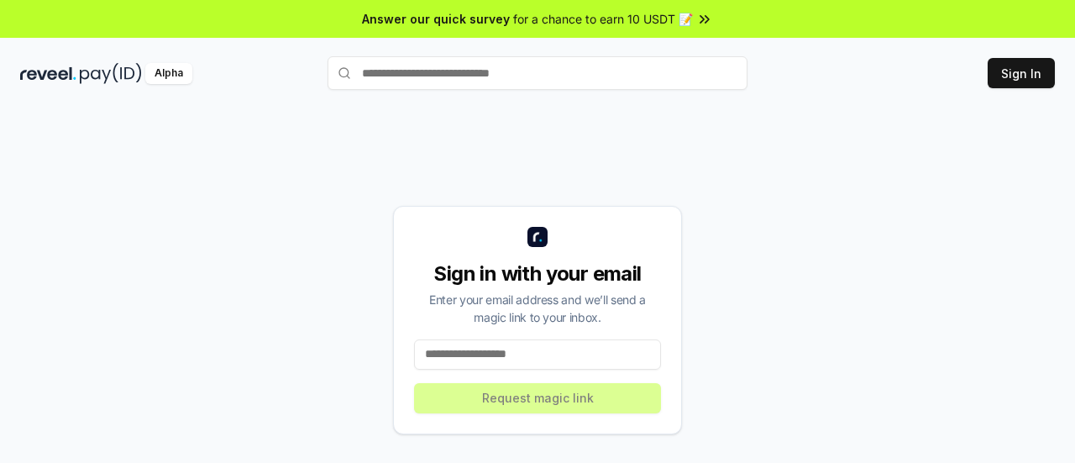
click at [532, 357] on input at bounding box center [537, 354] width 247 height 30
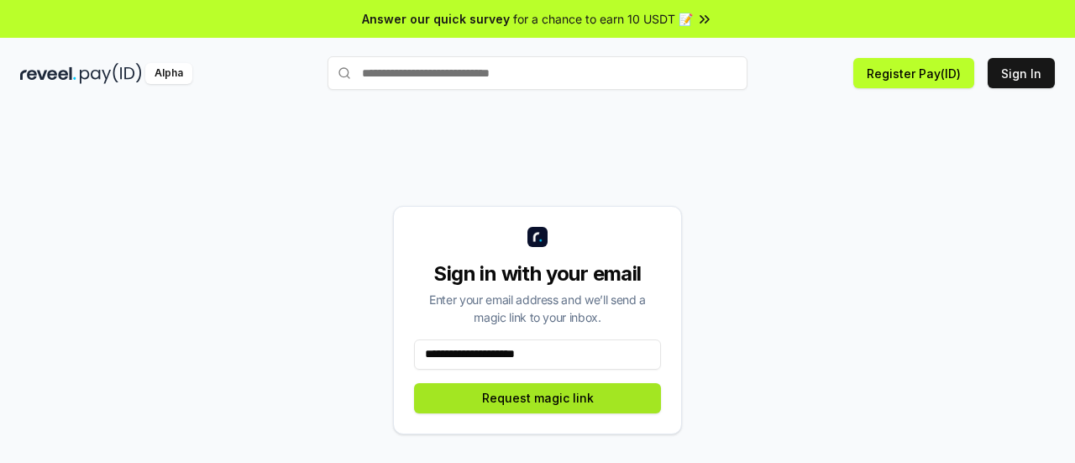
type input "**********"
click at [562, 397] on button "Request magic link" at bounding box center [537, 398] width 247 height 30
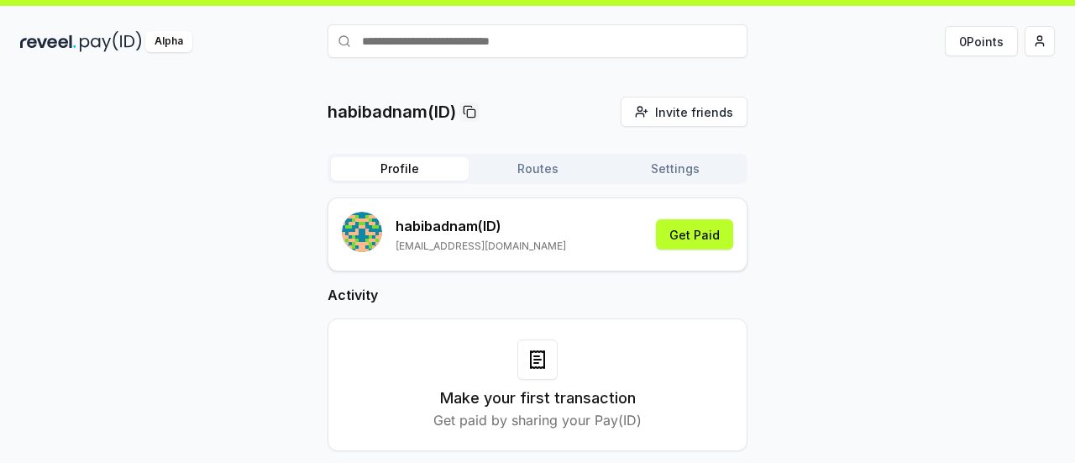
scroll to position [48, 0]
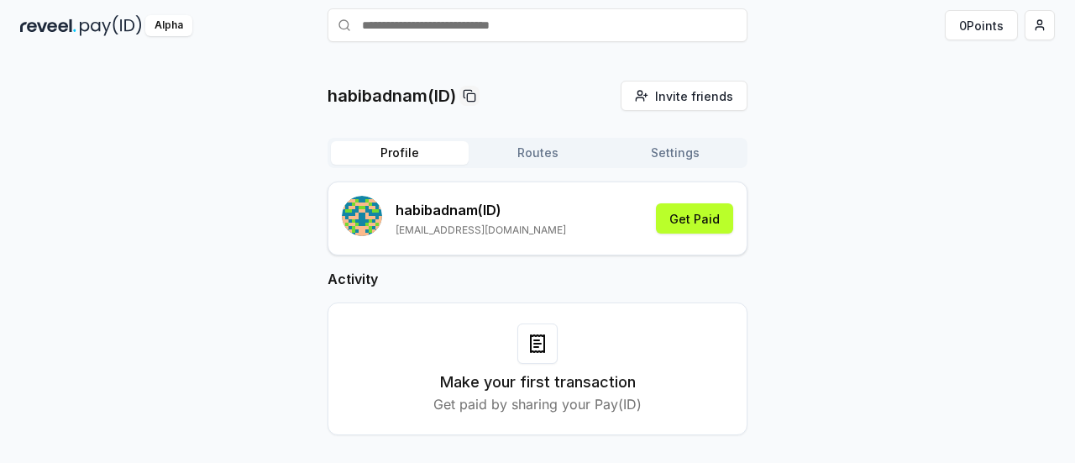
click at [539, 143] on button "Routes" at bounding box center [537, 153] width 138 height 24
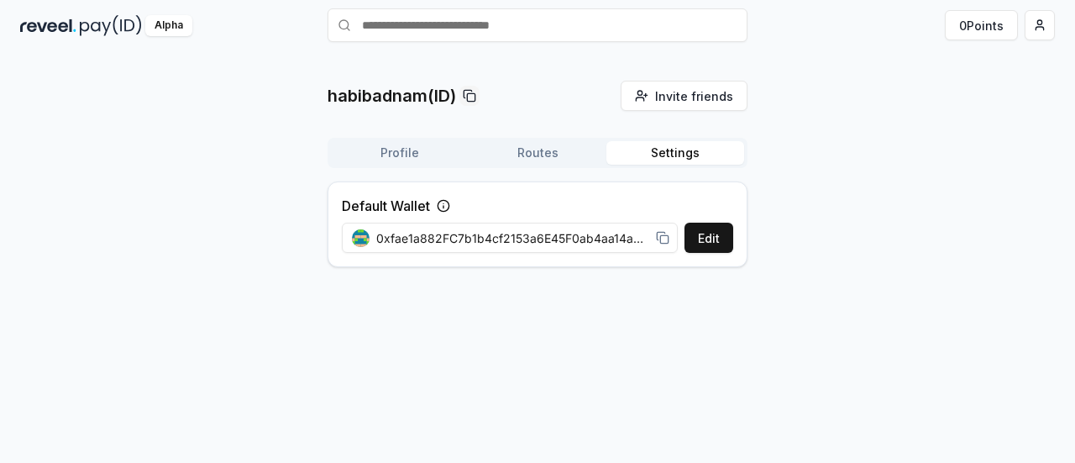
click at [657, 155] on button "Settings" at bounding box center [675, 153] width 138 height 24
click at [708, 238] on button "Edit" at bounding box center [708, 237] width 49 height 30
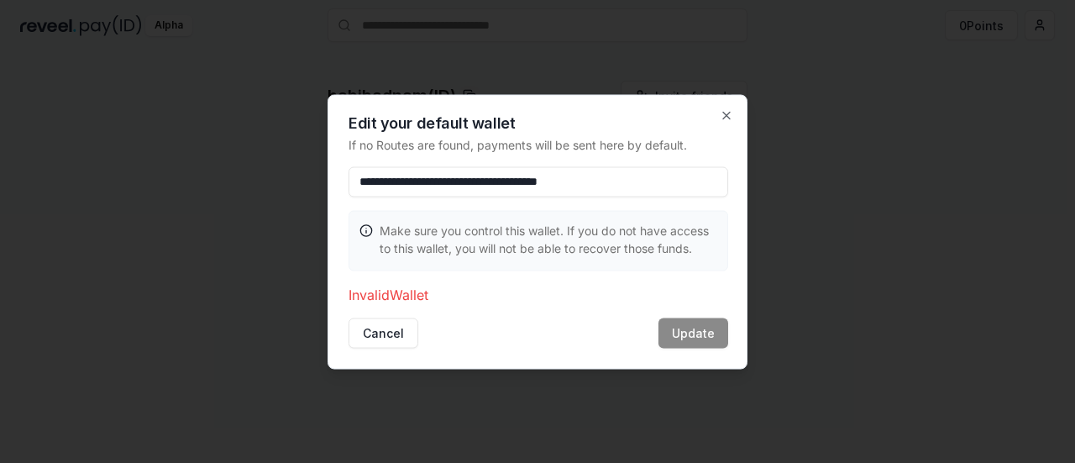
type input "**********"
click at [910, 89] on div at bounding box center [537, 231] width 1075 height 463
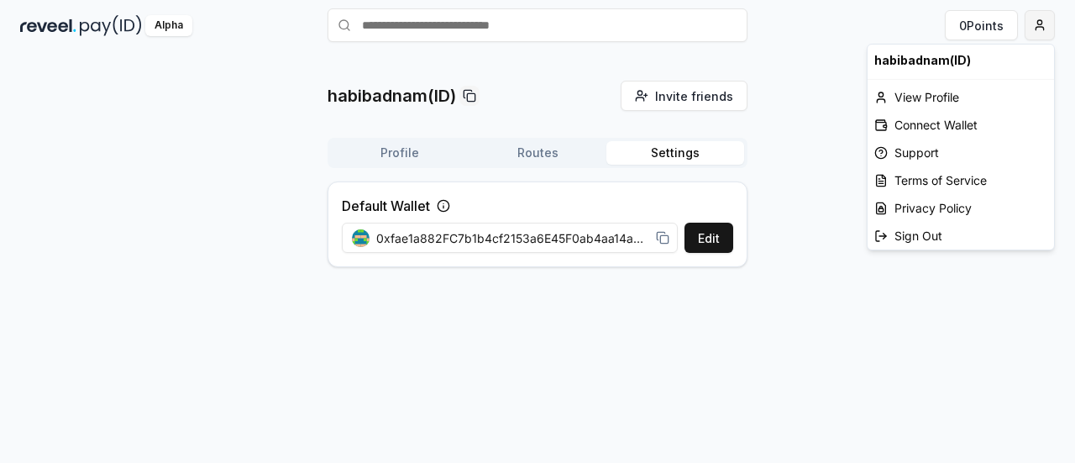
click at [1038, 37] on html "Answer our quick survey for a chance to earn 10 USDT 📝 Alpha 0 Points habibadna…" at bounding box center [537, 231] width 1075 height 463
click at [934, 122] on div "Connect Wallet" at bounding box center [960, 125] width 186 height 28
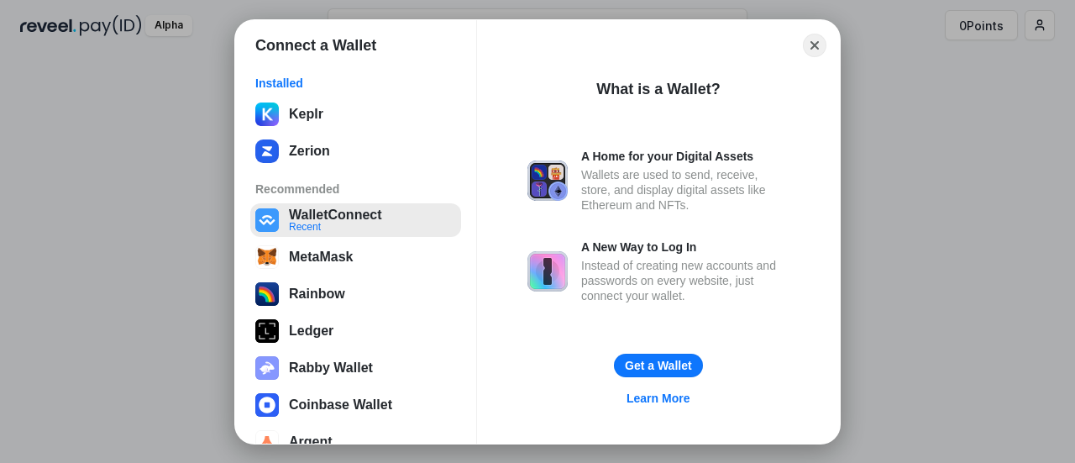
click at [317, 222] on button "WalletConnect Recent" at bounding box center [355, 220] width 211 height 34
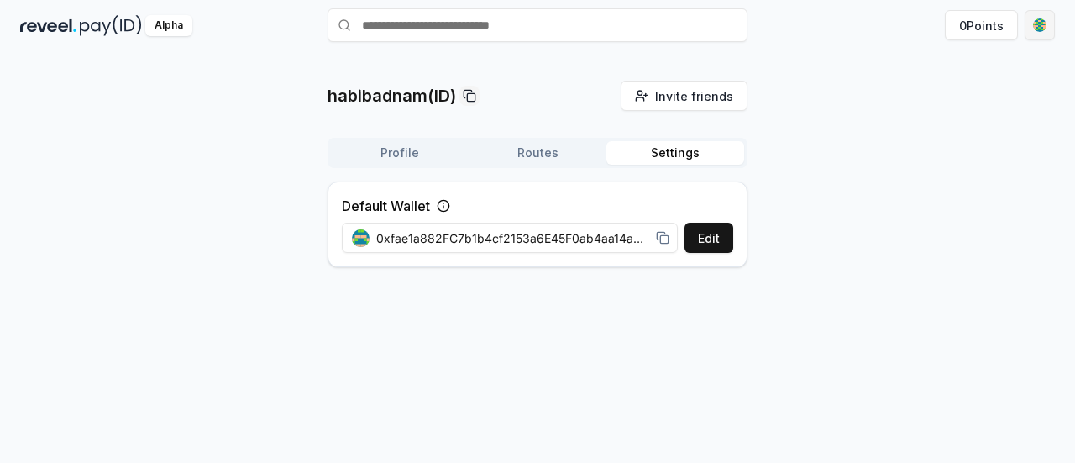
click at [1030, 29] on html "Answer our quick survey for a chance to earn 10 USDT 📝 Alpha 0 Points habibadna…" at bounding box center [537, 231] width 1075 height 463
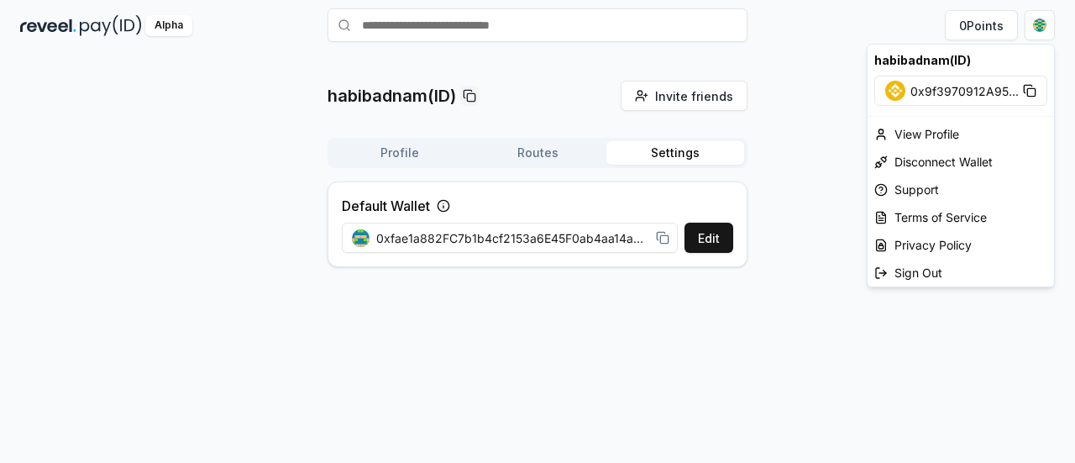
click at [1030, 92] on icon at bounding box center [1029, 90] width 13 height 13
click at [856, 269] on html "Answer our quick survey for a chance to earn 10 USDT 📝 Alpha 0 Points habibadna…" at bounding box center [537, 231] width 1075 height 463
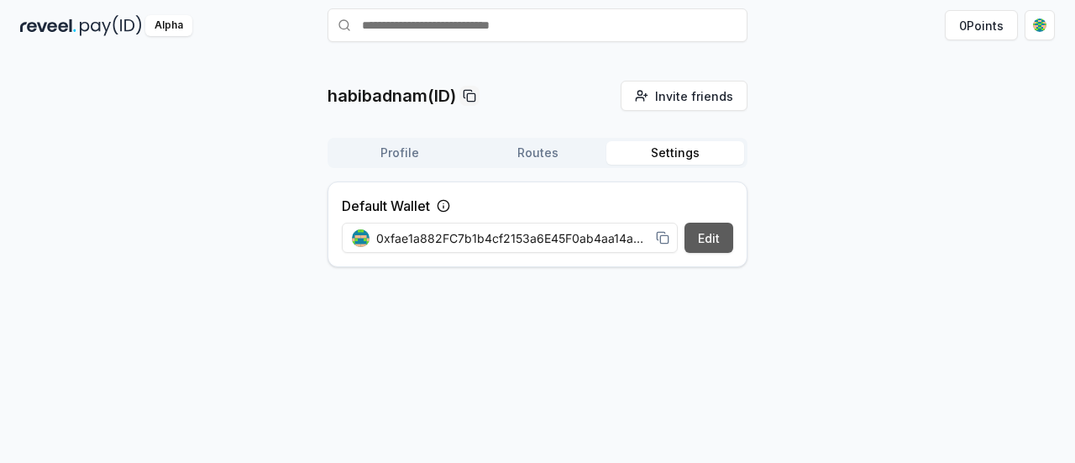
click at [705, 243] on button "Edit" at bounding box center [708, 237] width 49 height 30
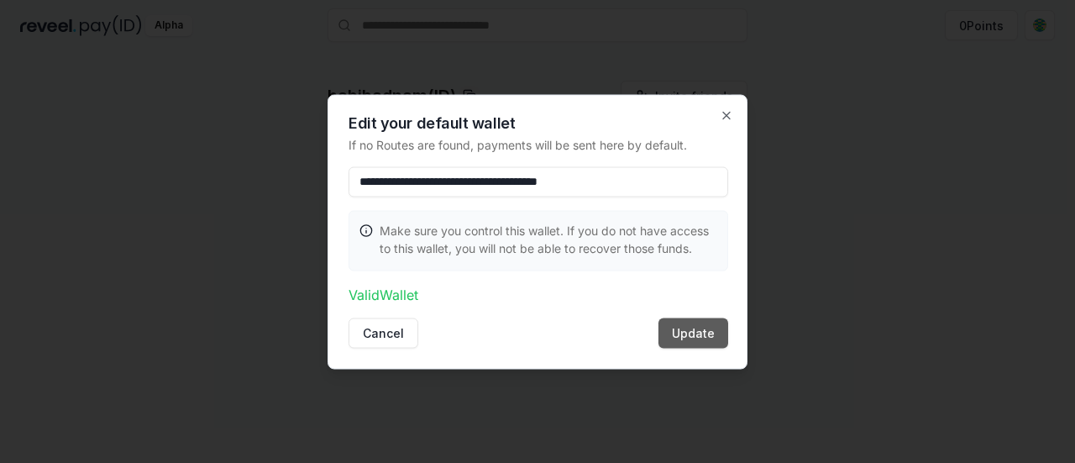
type input "**********"
click at [705, 332] on button "Update" at bounding box center [693, 332] width 70 height 30
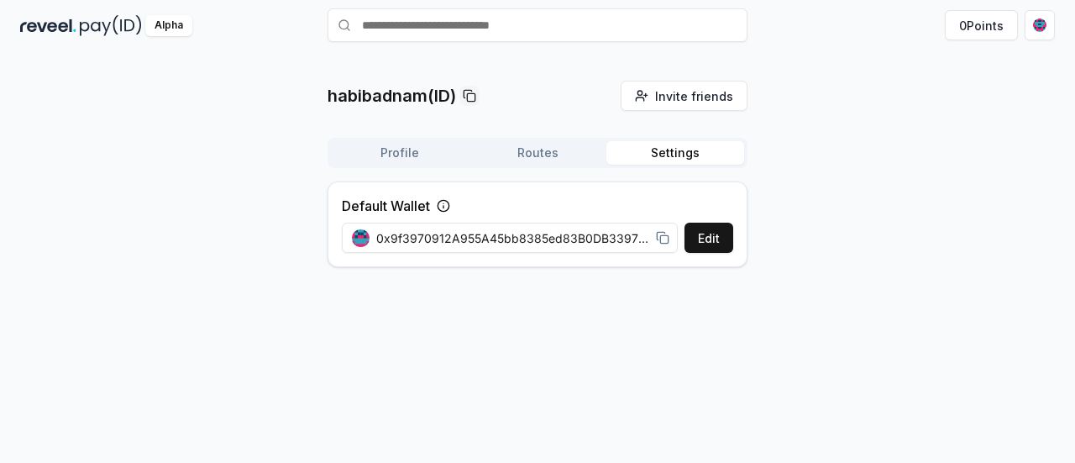
click at [381, 154] on button "Profile" at bounding box center [400, 153] width 138 height 24
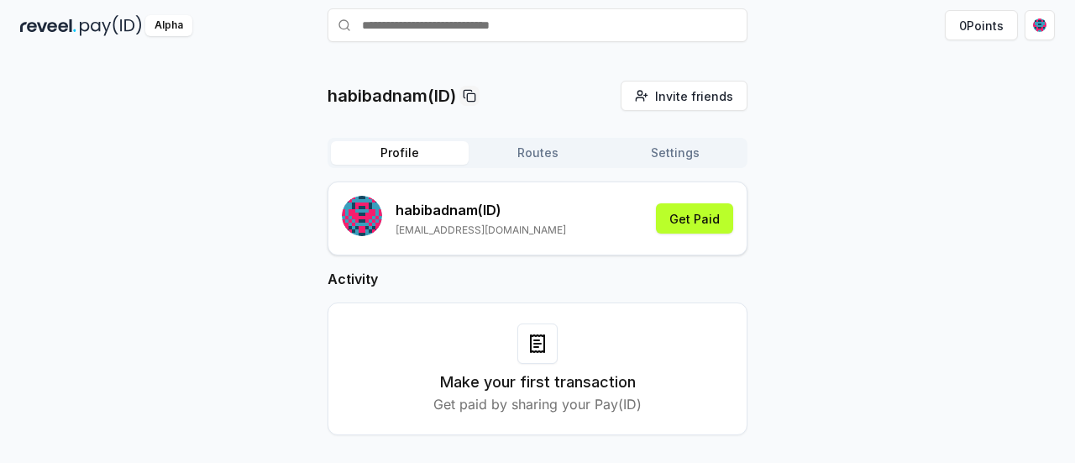
click at [526, 159] on button "Routes" at bounding box center [537, 153] width 138 height 24
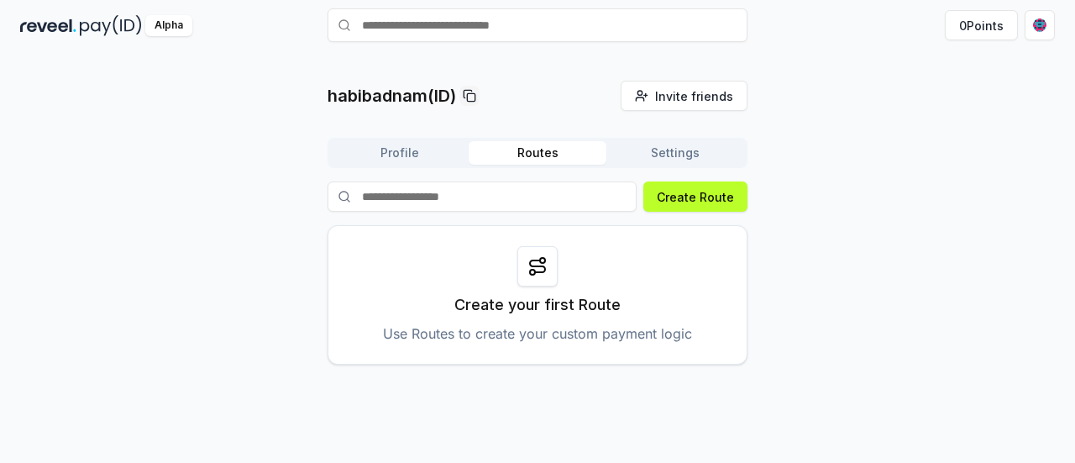
click at [396, 162] on button "Profile" at bounding box center [400, 153] width 138 height 24
